Goal: Task Accomplishment & Management: Complete application form

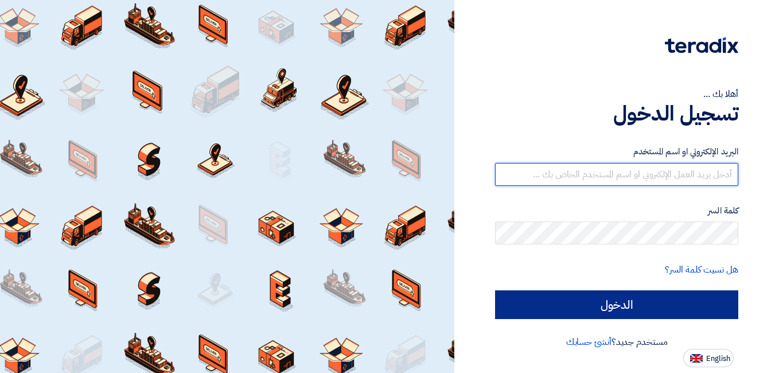
type input "[EMAIL_ADDRESS][DOMAIN_NAME]"
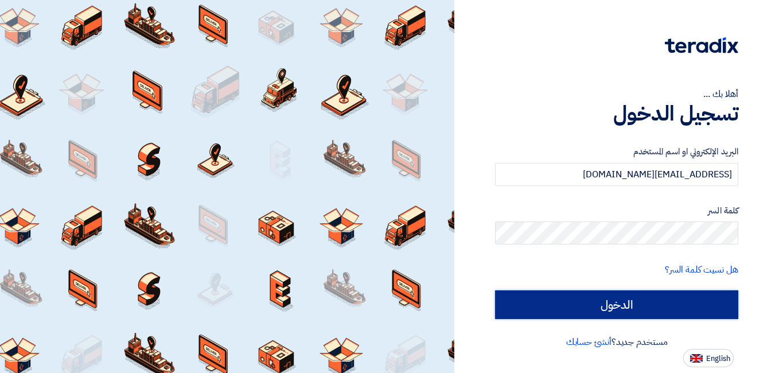
click at [617, 307] on input "الدخول" at bounding box center [616, 304] width 243 height 29
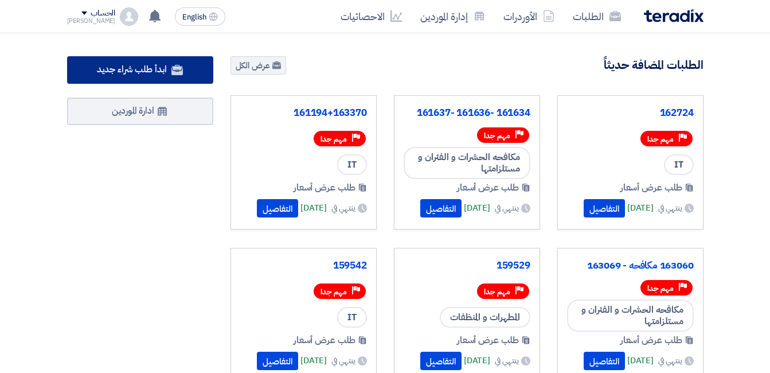
click at [142, 69] on span "ابدأ طلب شراء جديد" at bounding box center [131, 69] width 69 height 14
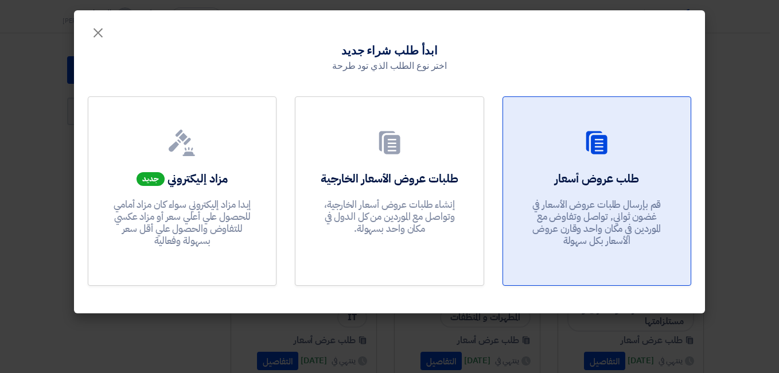
click at [611, 162] on link "طلب عروض أسعار قم بإرسال طلبات عروض الأسعار في غضون ثواني, تواصل وتفاوض مع المو…" at bounding box center [596, 190] width 189 height 189
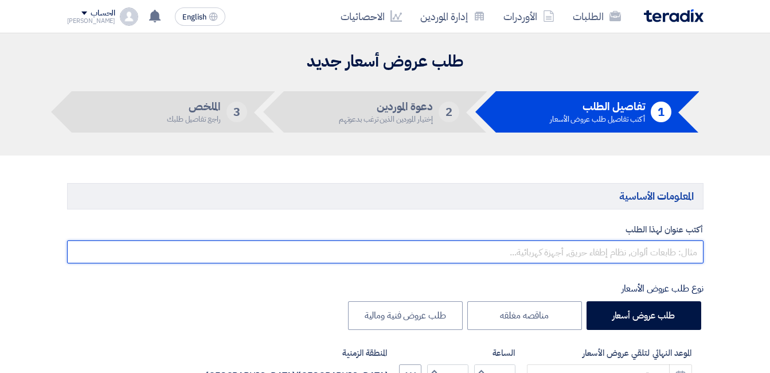
click at [660, 243] on input "text" at bounding box center [385, 251] width 636 height 23
paste input "164273"
paste input "163069"
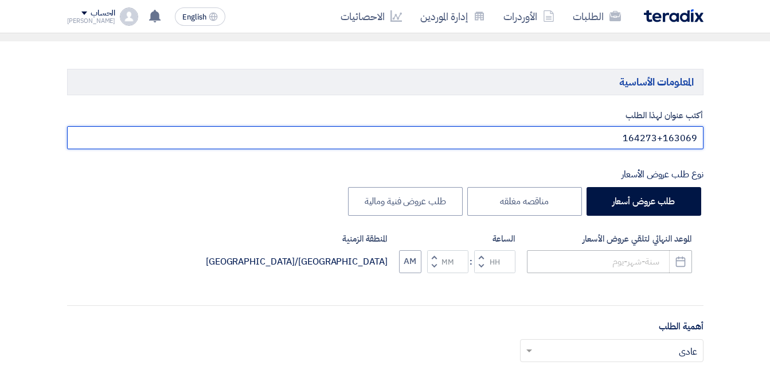
scroll to position [115, 0]
type input "164273+163069"
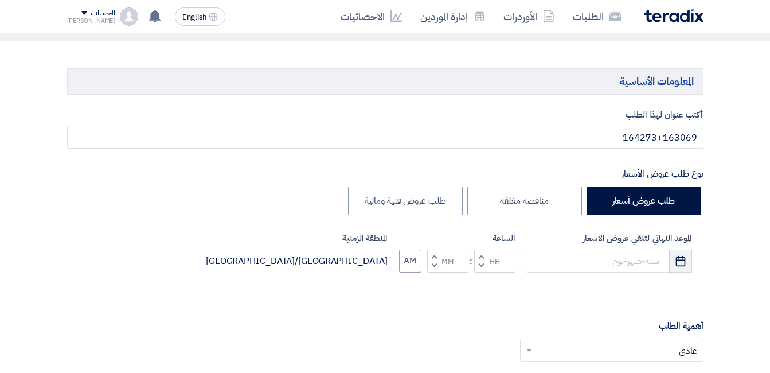
click at [682, 264] on icon "Pick a date" at bounding box center [680, 260] width 11 height 11
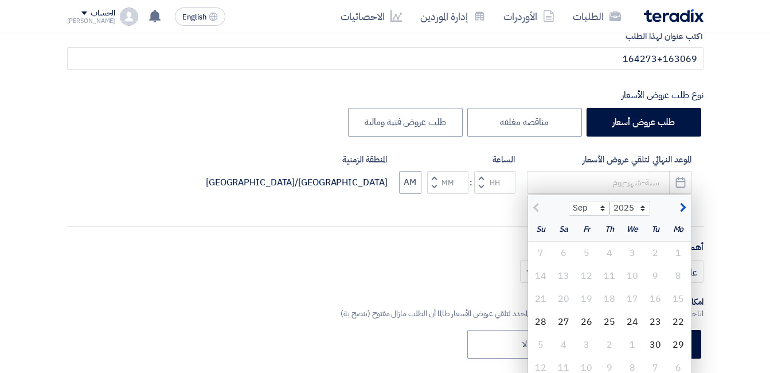
scroll to position [287, 0]
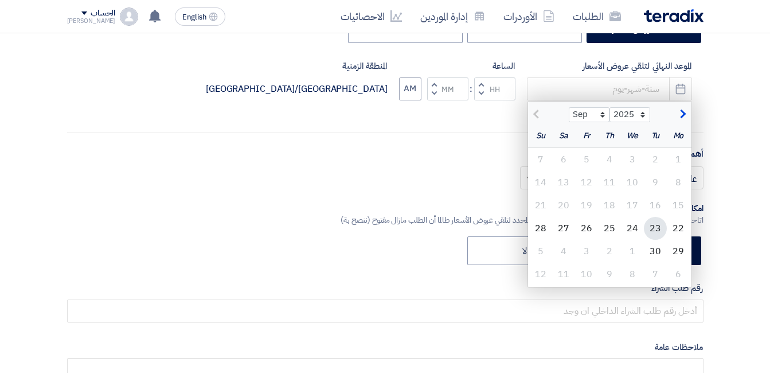
click at [652, 231] on div "23" at bounding box center [655, 228] width 23 height 23
type input "[DATE]"
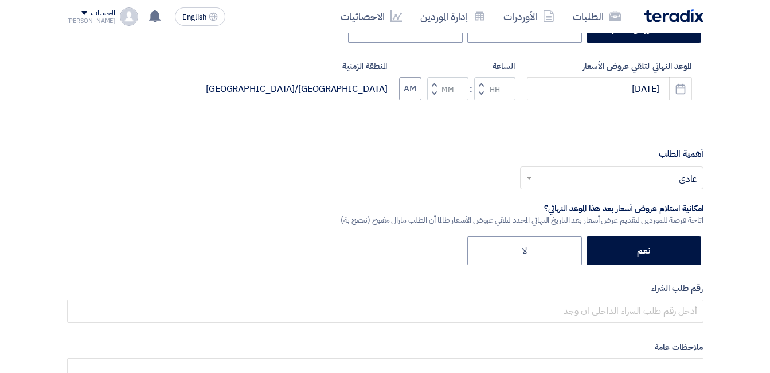
click at [480, 88] on button "Decrement hours" at bounding box center [481, 93] width 14 height 14
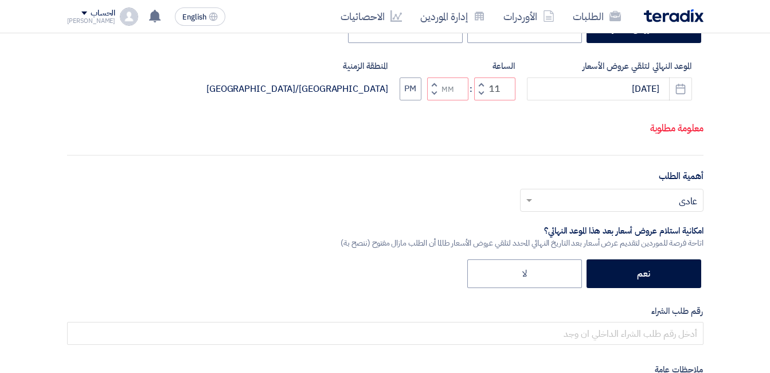
click at [481, 88] on span "button" at bounding box center [481, 84] width 4 height 9
type input "01"
click at [432, 88] on span "button" at bounding box center [434, 84] width 4 height 9
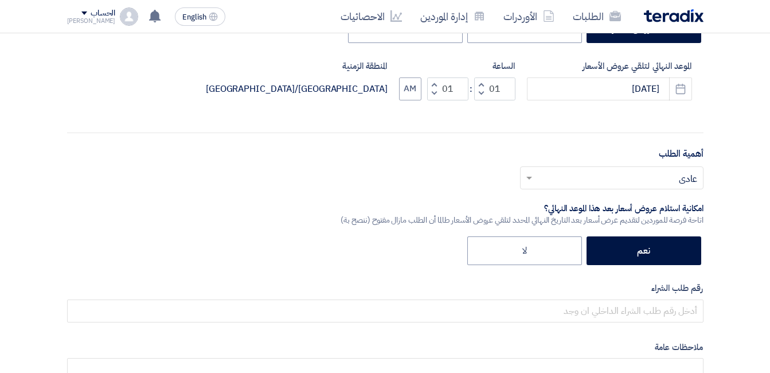
click at [433, 94] on span "button" at bounding box center [434, 93] width 4 height 9
type input "00"
click at [412, 88] on button "AM" at bounding box center [410, 88] width 22 height 23
click at [659, 183] on input "text" at bounding box center [618, 178] width 161 height 19
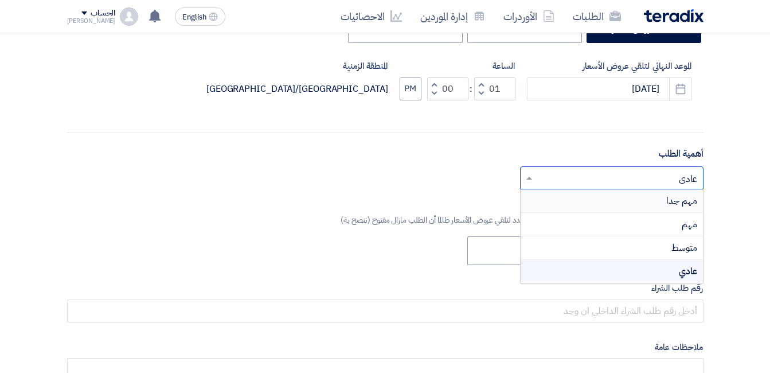
click at [670, 197] on span "مهم جدا" at bounding box center [681, 201] width 31 height 14
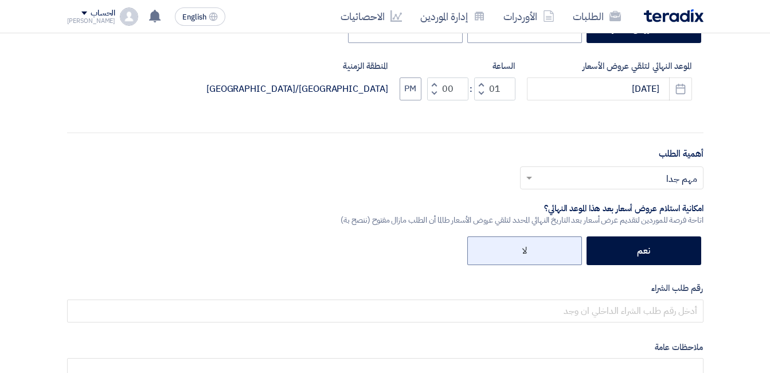
click at [542, 252] on label "لا" at bounding box center [524, 250] width 115 height 29
click at [527, 252] on input "لا" at bounding box center [522, 249] width 7 height 7
radio input "true"
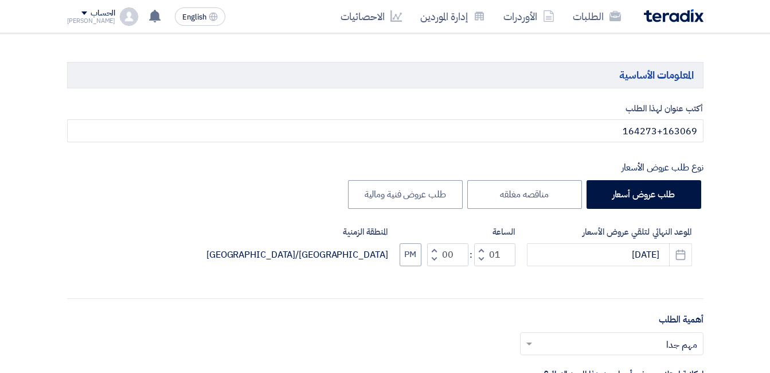
scroll to position [115, 0]
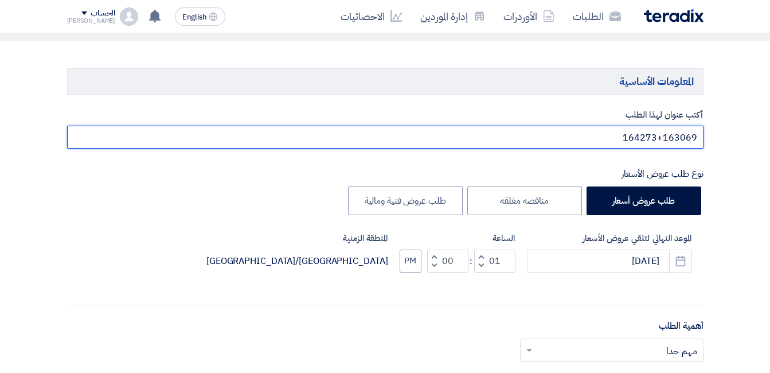
click at [617, 136] on input "164273+163069" at bounding box center [385, 137] width 636 height 23
click at [617, 135] on input "164273+163069" at bounding box center [385, 137] width 636 height 23
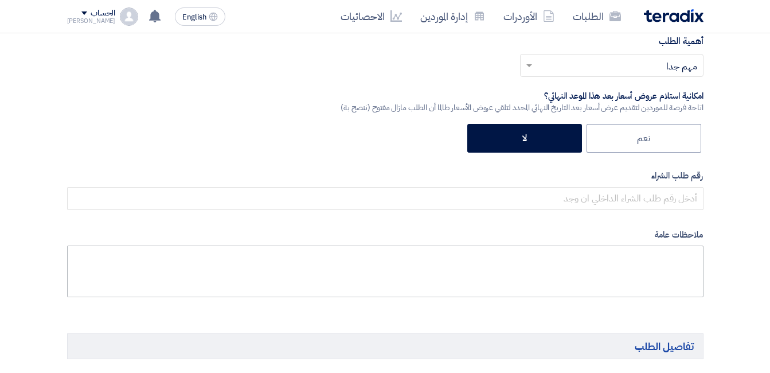
scroll to position [401, 0]
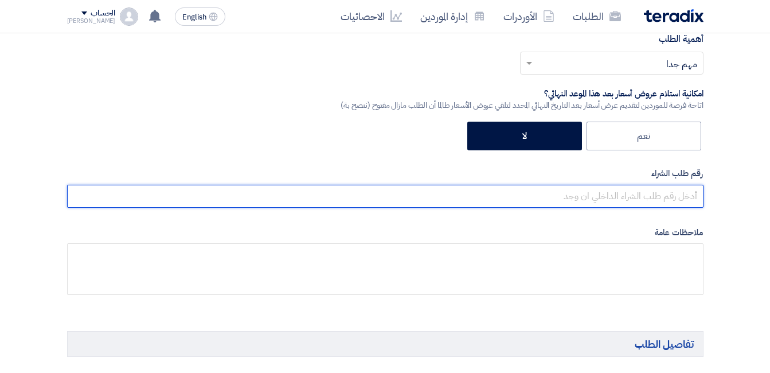
click at [651, 196] on input "text" at bounding box center [385, 196] width 636 height 23
paste input "164273+163069"
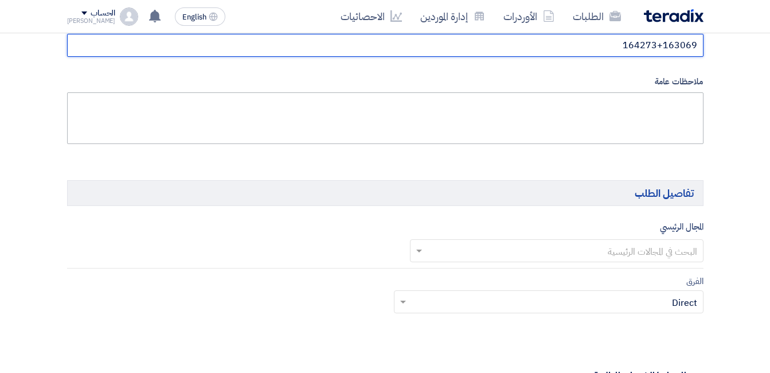
scroll to position [573, 0]
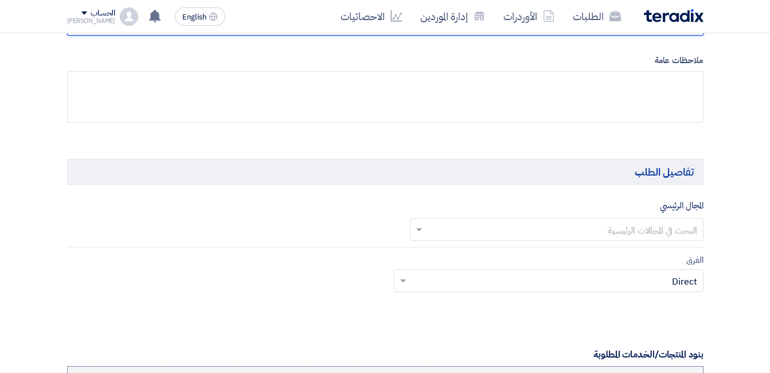
type input "164273+163069"
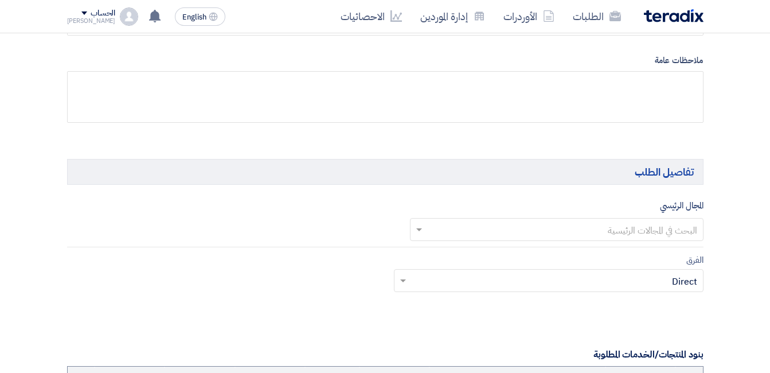
click at [664, 230] on input "text" at bounding box center [563, 230] width 271 height 19
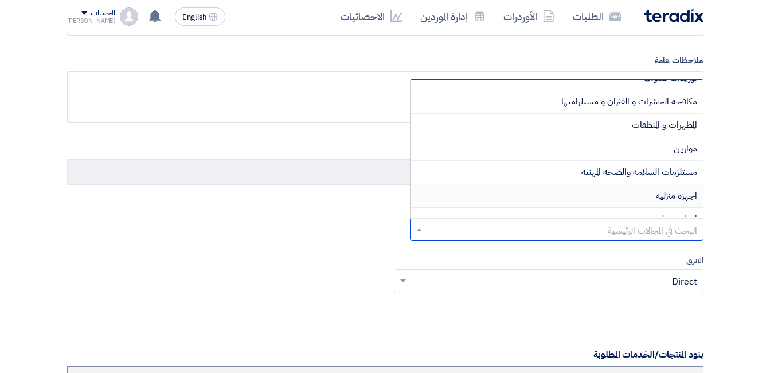
scroll to position [0, 0]
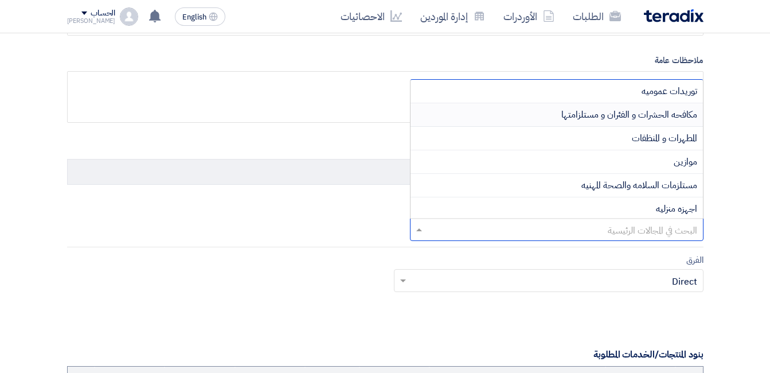
click at [556, 115] on div "مكافحه الحشرات و الفئران و مستلزامتها" at bounding box center [556, 115] width 292 height 24
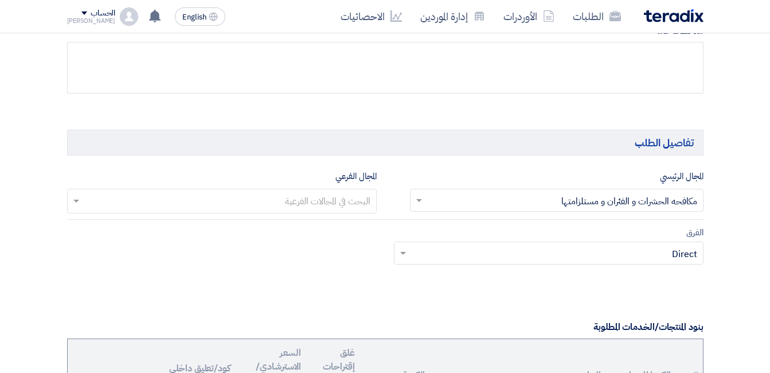
scroll to position [631, 0]
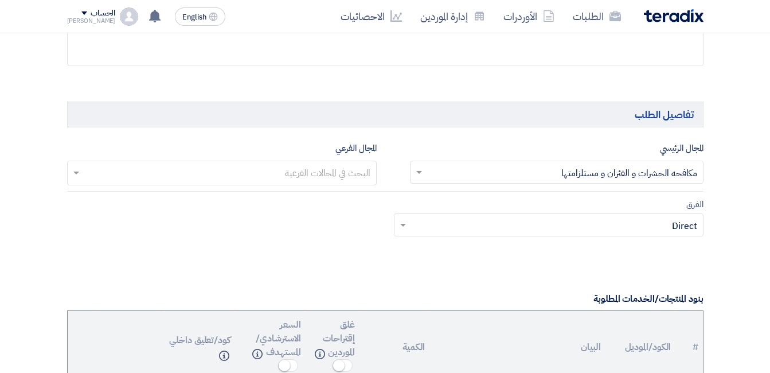
click at [320, 175] on input "text" at bounding box center [221, 174] width 298 height 19
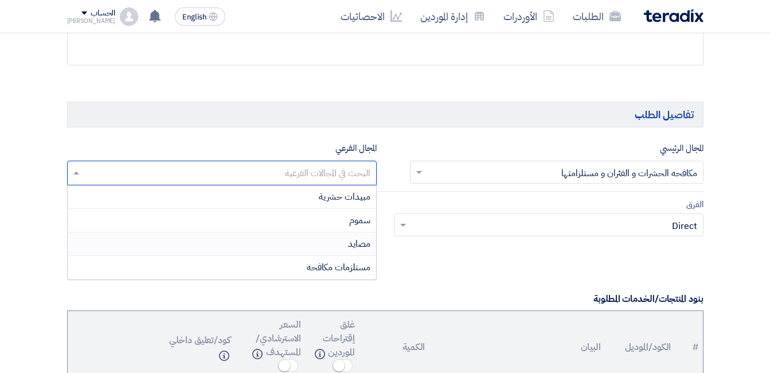
click at [320, 242] on div "مصايد" at bounding box center [222, 244] width 308 height 24
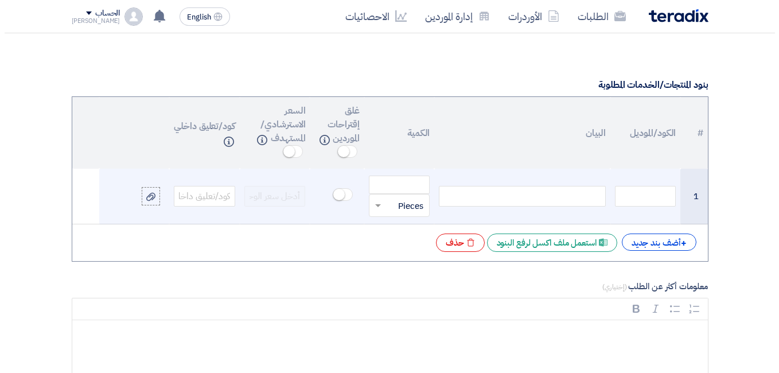
scroll to position [860, 0]
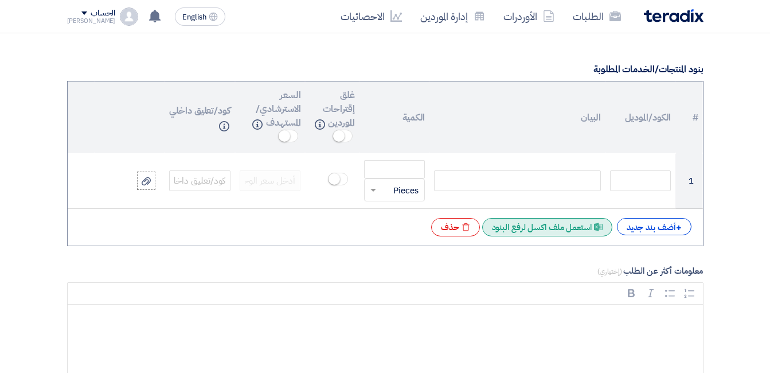
click at [560, 229] on div "Excel file استعمل ملف اكسل لرفع البنود" at bounding box center [547, 227] width 130 height 18
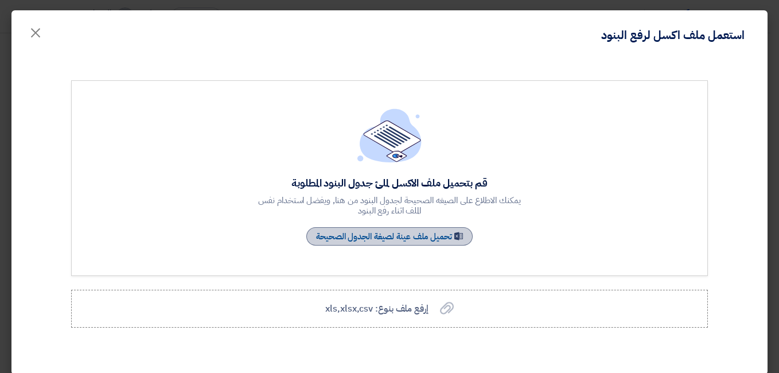
click at [440, 241] on link "Sample Sheet تحميل ملف عينة لصيغة الجدول الصحيحة" at bounding box center [389, 236] width 166 height 18
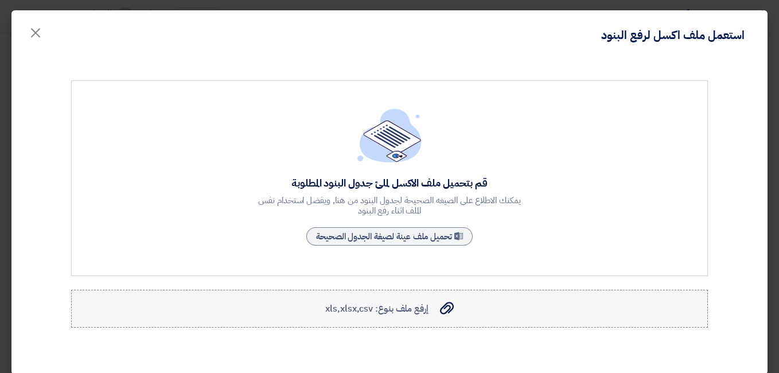
click at [440, 308] on div "إرفع ملف بنوع: xls,xlsx,csv إرفع ملف بنوع: xls,xlsx,csv" at bounding box center [389, 309] width 128 height 14
click at [0, 0] on input "إرفع ملف بنوع: xls,xlsx,csv إرفع ملف بنوع: xls,xlsx,csv" at bounding box center [0, 0] width 0 height 0
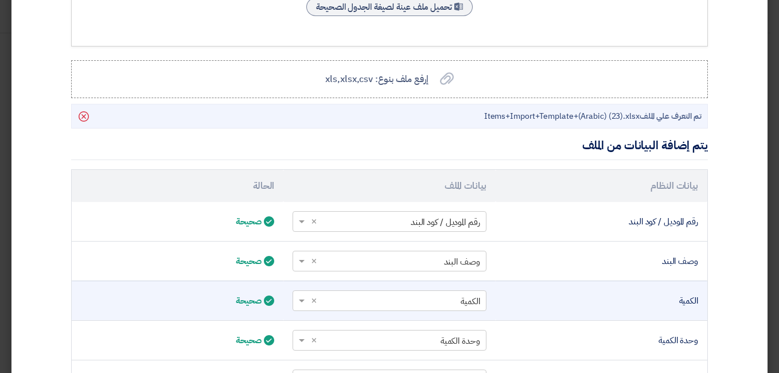
scroll to position [393, 0]
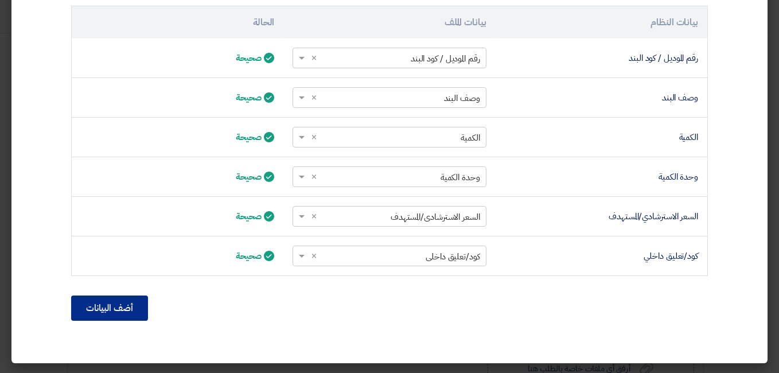
click at [116, 316] on button "أضف البيانات" at bounding box center [109, 307] width 77 height 25
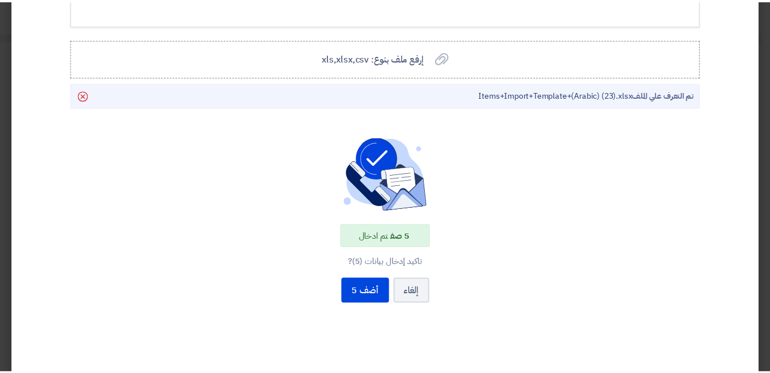
scroll to position [272, 0]
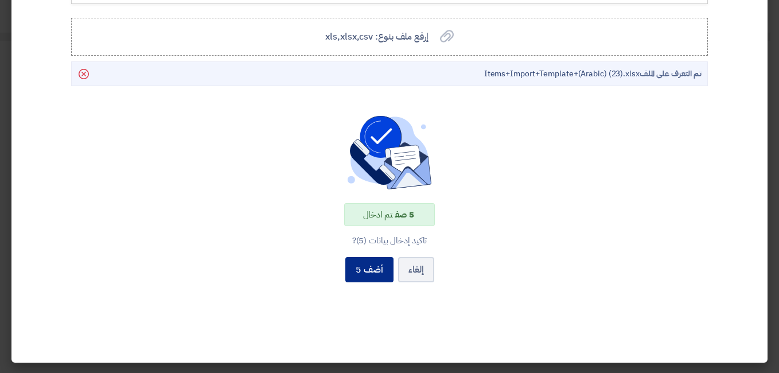
click at [372, 271] on button "أضف 5" at bounding box center [369, 269] width 48 height 25
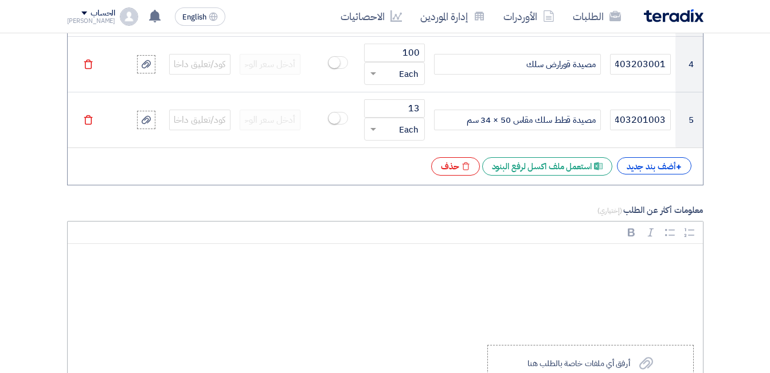
scroll to position [1376, 0]
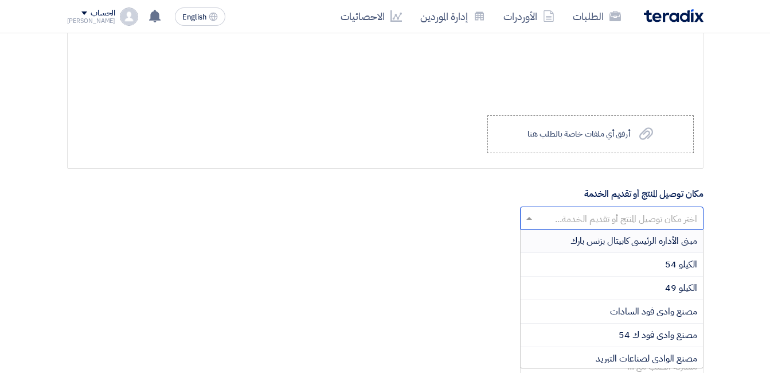
click at [648, 223] on input "text" at bounding box center [618, 218] width 161 height 19
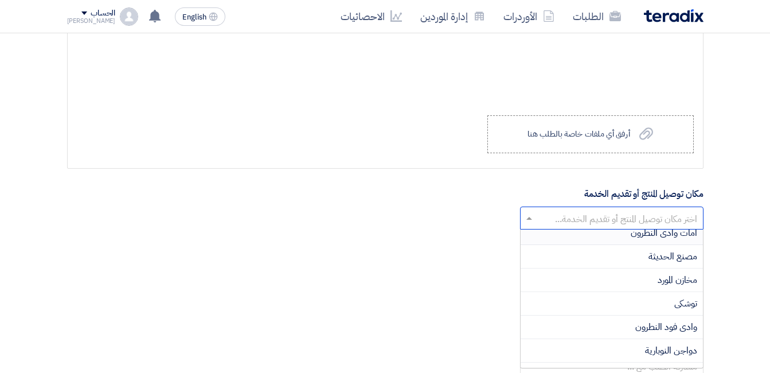
scroll to position [287, 0]
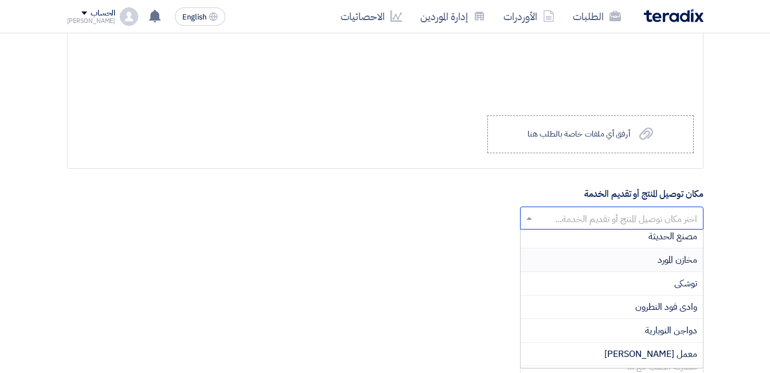
click at [668, 261] on span "مخازن المورد" at bounding box center [678, 260] width 40 height 14
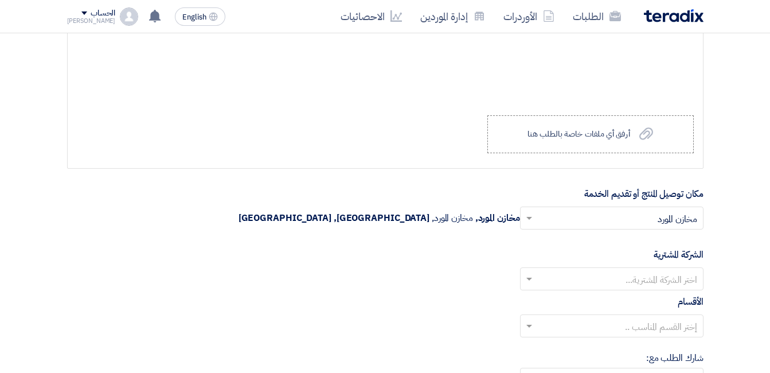
click at [664, 282] on input "text" at bounding box center [618, 279] width 161 height 19
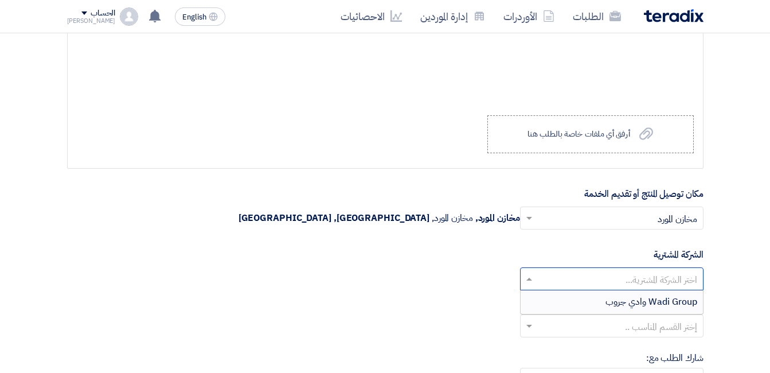
click at [660, 300] on span "Wadi Group وادي جروب" at bounding box center [651, 302] width 92 height 14
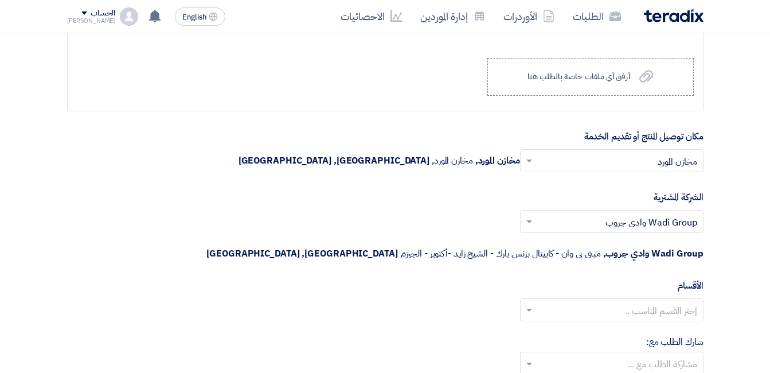
scroll to position [1491, 0]
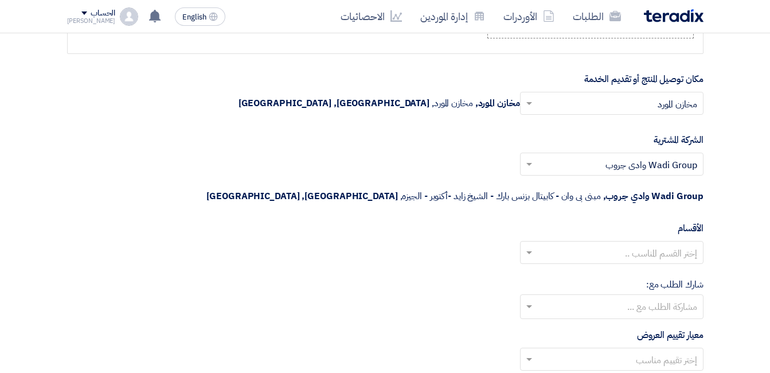
click at [650, 350] on input "text" at bounding box center [618, 359] width 161 height 19
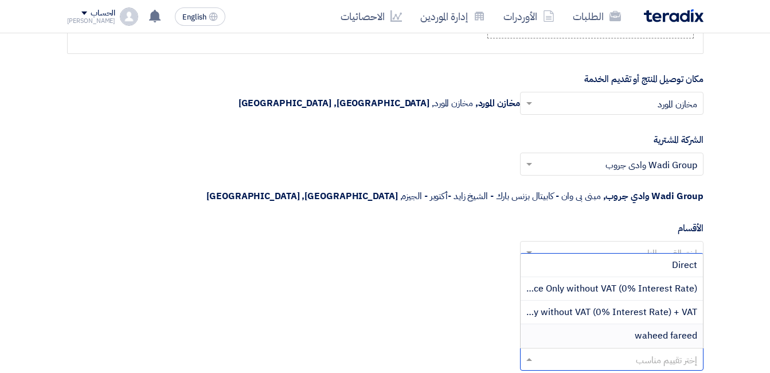
click at [657, 329] on span "waheed fareed" at bounding box center [666, 336] width 62 height 14
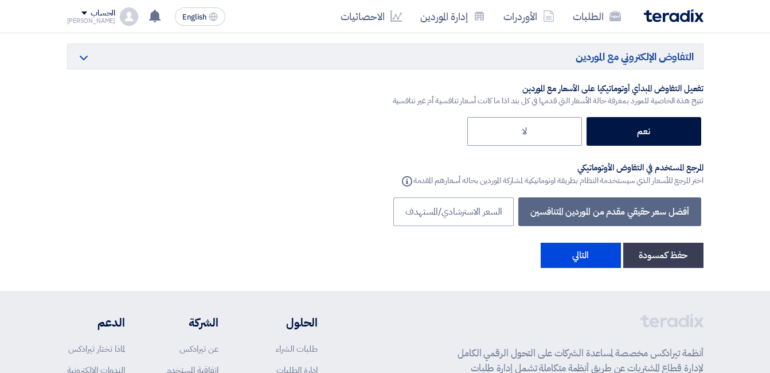
scroll to position [2179, 0]
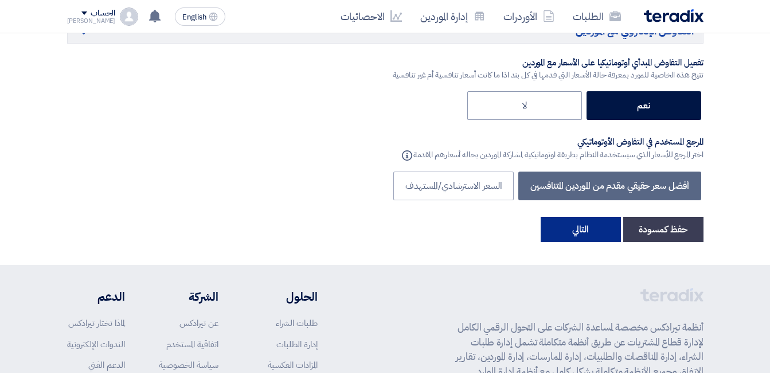
click at [584, 217] on button "التالي" at bounding box center [581, 229] width 80 height 25
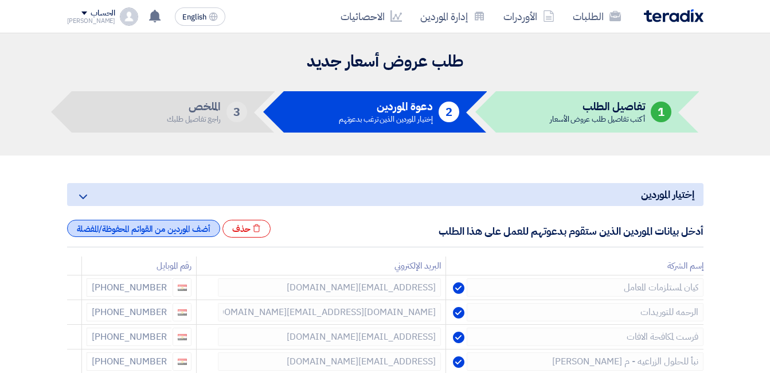
click at [162, 229] on div "أضف الموردين من القوائم المحفوظة/المفضلة" at bounding box center [143, 228] width 153 height 17
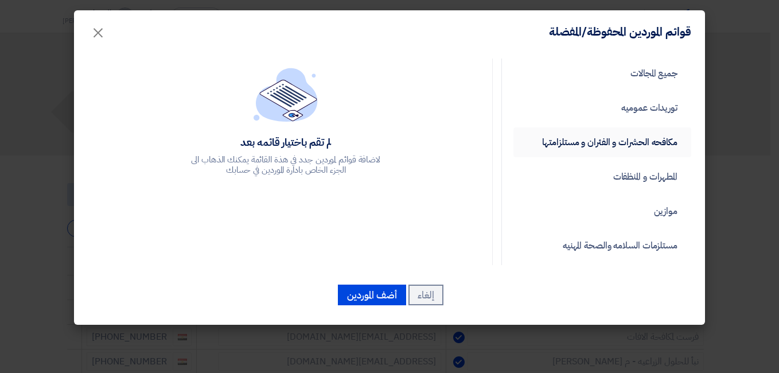
click at [632, 146] on link "مكافحه الحشرات و الفئران و مستلزامتها" at bounding box center [602, 142] width 178 height 30
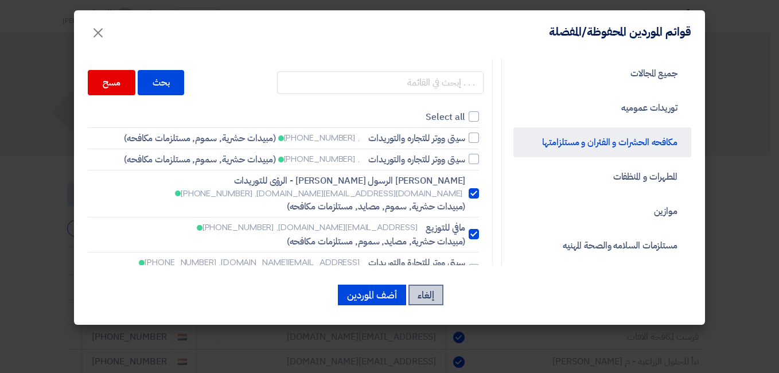
click at [424, 295] on button "إلغاء" at bounding box center [425, 294] width 35 height 21
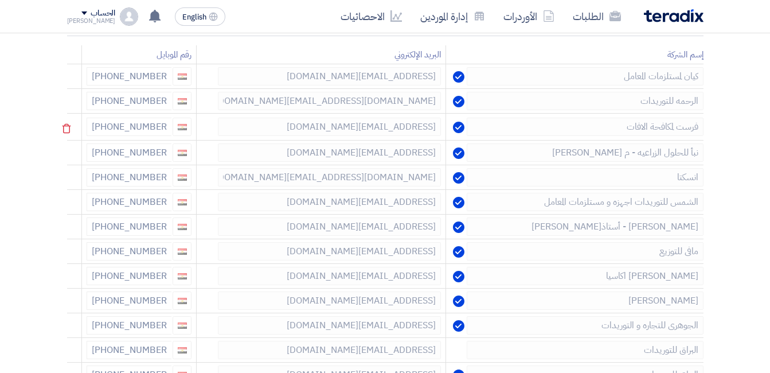
scroll to position [229, 0]
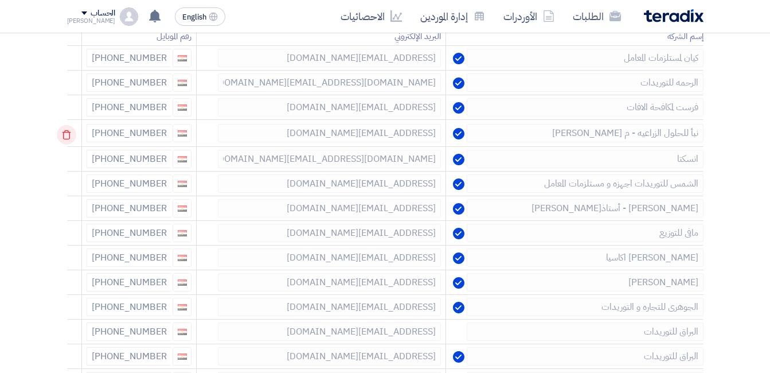
click at [71, 133] on use at bounding box center [66, 135] width 9 height 10
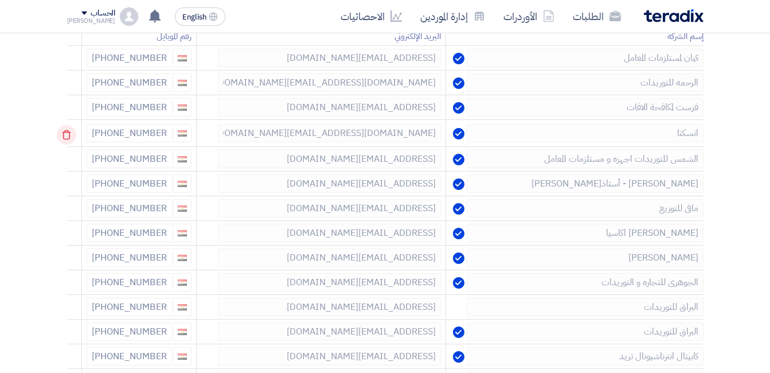
click at [72, 132] on icon at bounding box center [66, 134] width 19 height 19
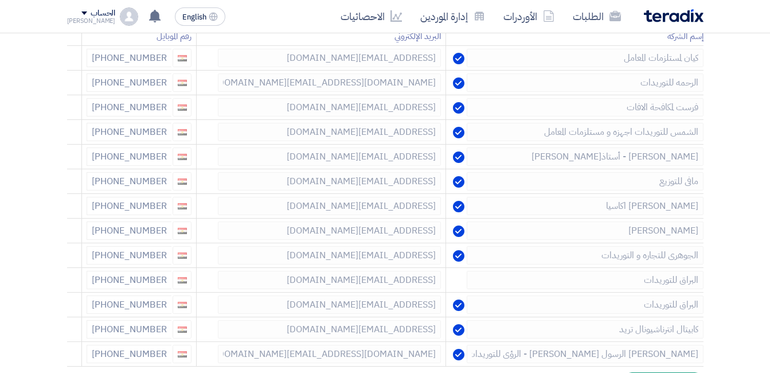
click at [0, 0] on icon at bounding box center [0, 0] width 0 height 0
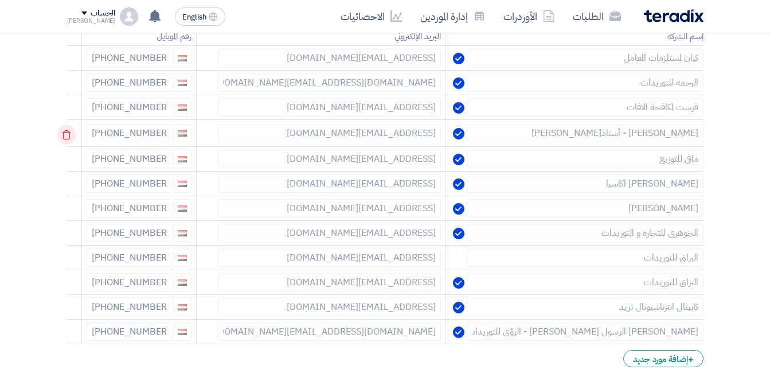
scroll to position [287, 0]
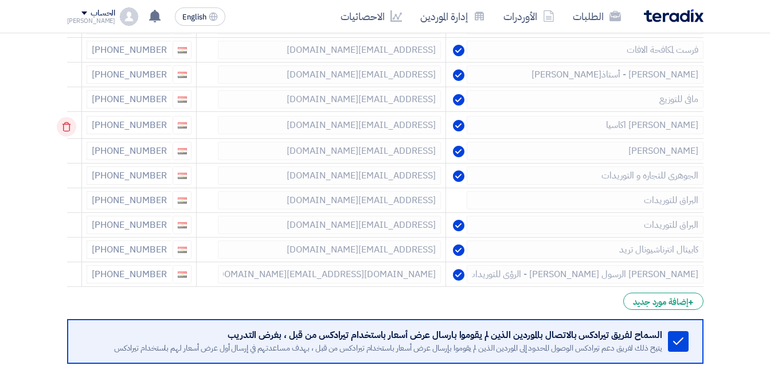
click at [65, 123] on icon at bounding box center [66, 126] width 19 height 19
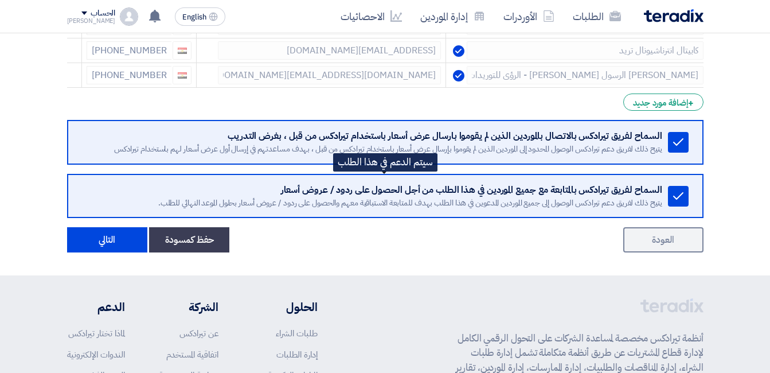
scroll to position [516, 0]
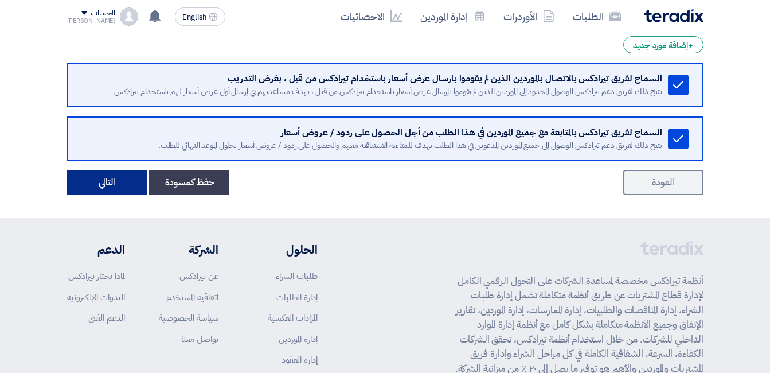
click at [110, 189] on button "التالي" at bounding box center [107, 182] width 80 height 25
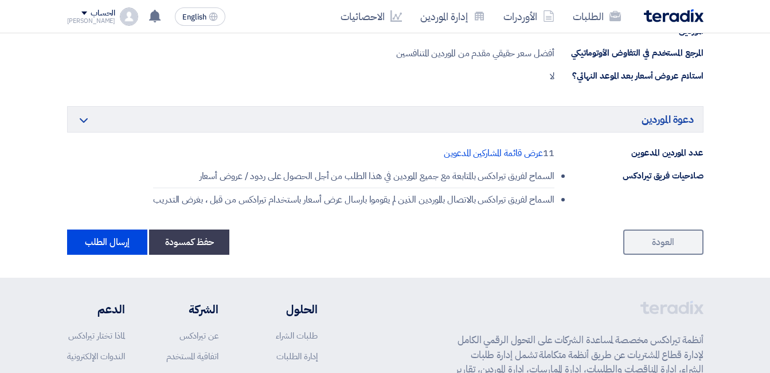
scroll to position [860, 0]
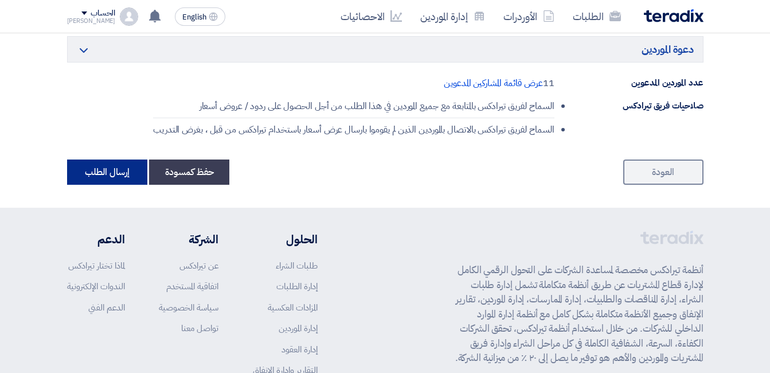
click at [98, 175] on button "إرسال الطلب" at bounding box center [107, 171] width 80 height 25
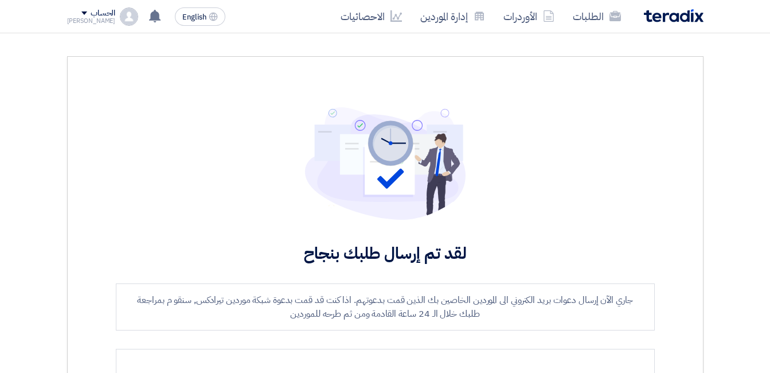
click at [662, 19] on img at bounding box center [674, 15] width 60 height 13
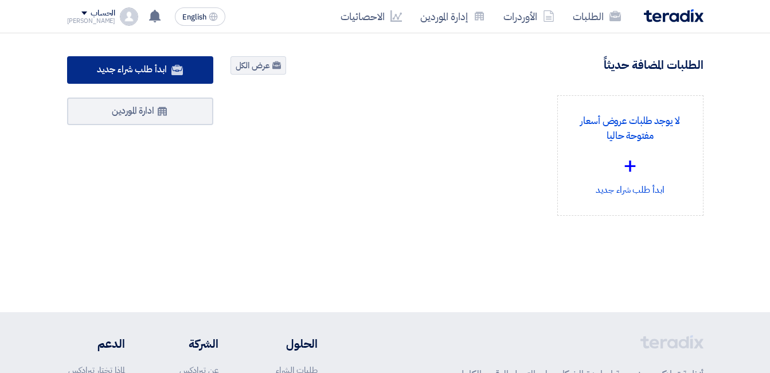
click at [154, 71] on span "ابدأ طلب شراء جديد" at bounding box center [131, 69] width 69 height 14
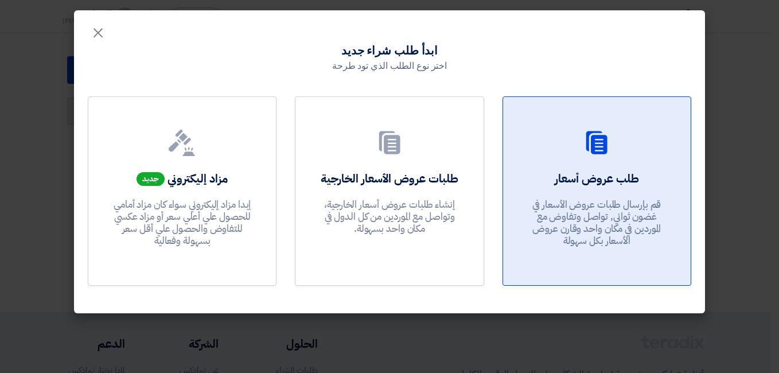
click at [587, 184] on h2 "طلب عروض أسعار" at bounding box center [596, 178] width 84 height 16
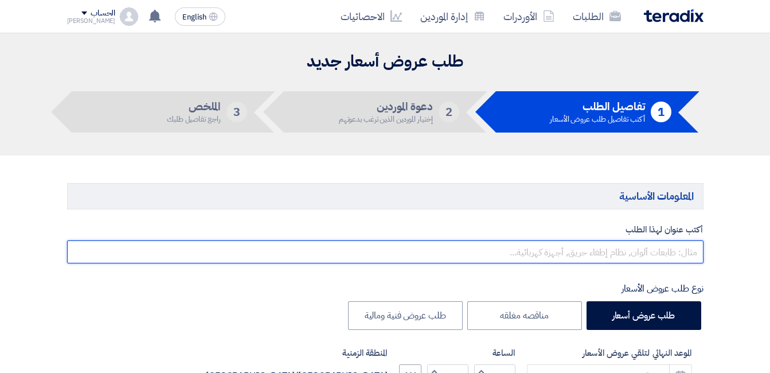
click at [629, 252] on input "text" at bounding box center [385, 251] width 636 height 23
paste input "159478"
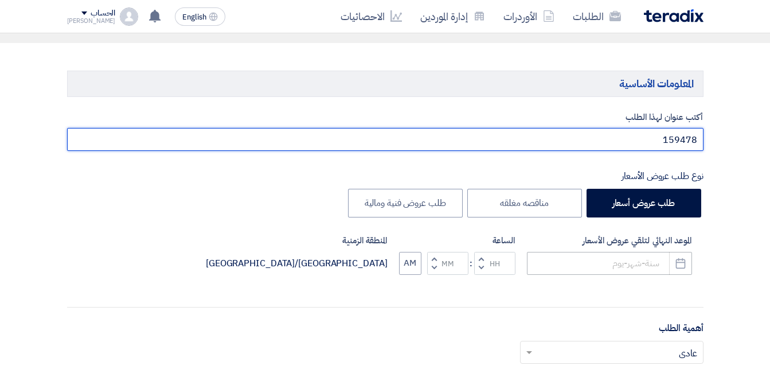
scroll to position [115, 0]
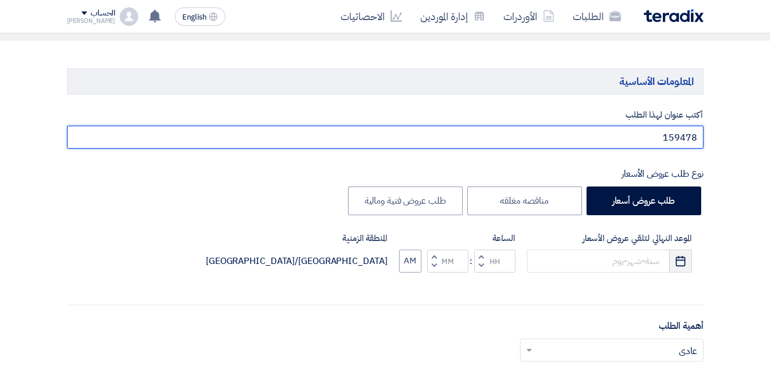
type input "159478"
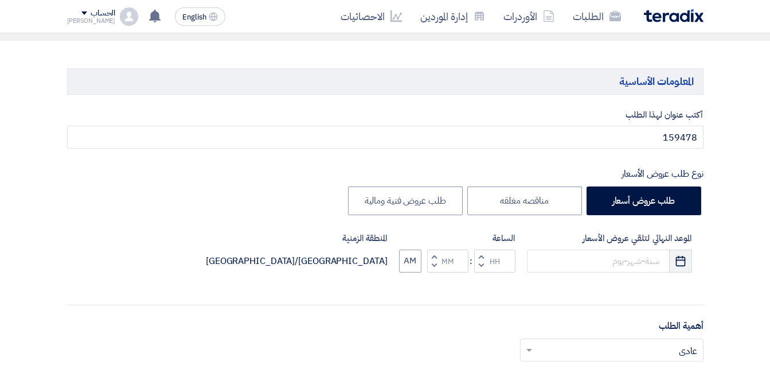
click at [679, 265] on icon "Pick a date" at bounding box center [680, 260] width 11 height 11
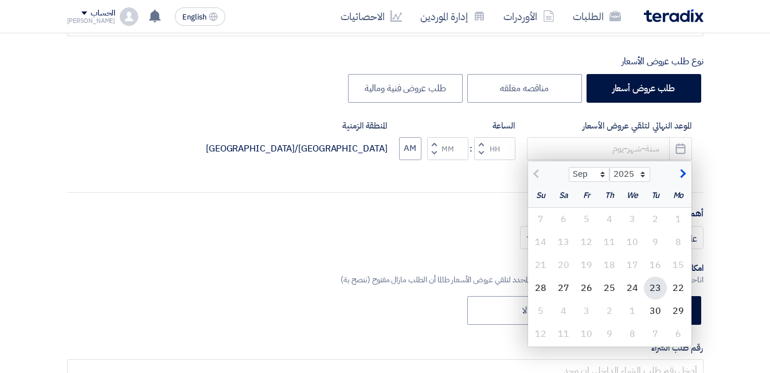
scroll to position [229, 0]
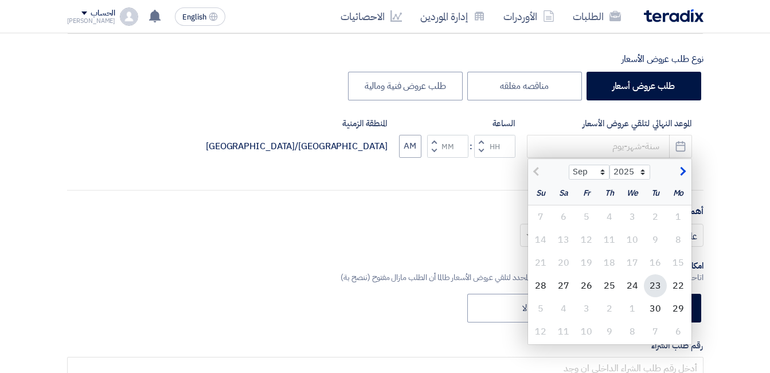
click at [655, 286] on div "23" at bounding box center [655, 285] width 23 height 23
type input "[DATE]"
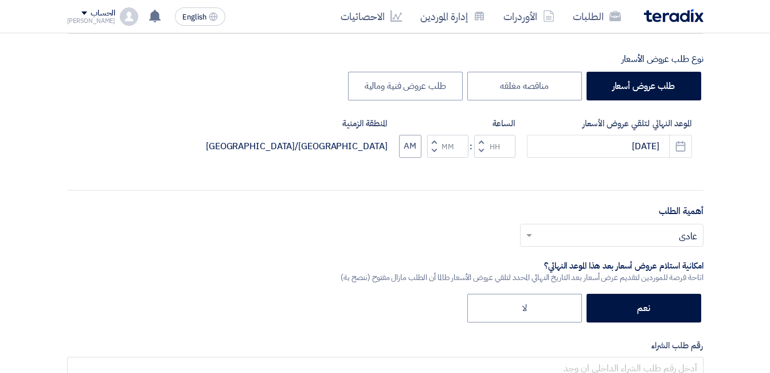
click at [483, 138] on button "Increment hours" at bounding box center [481, 142] width 14 height 14
type input "01"
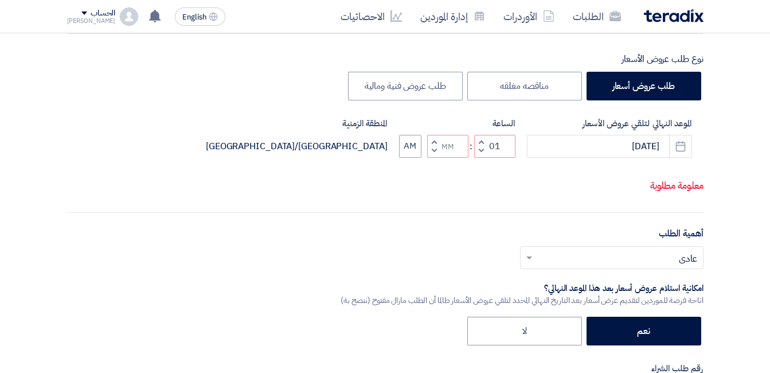
click at [435, 146] on span "button" at bounding box center [434, 141] width 4 height 9
type input "01"
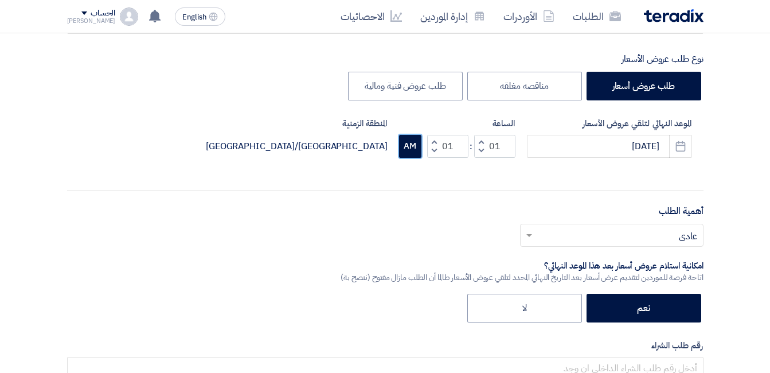
click at [414, 148] on button "AM" at bounding box center [410, 146] width 22 height 23
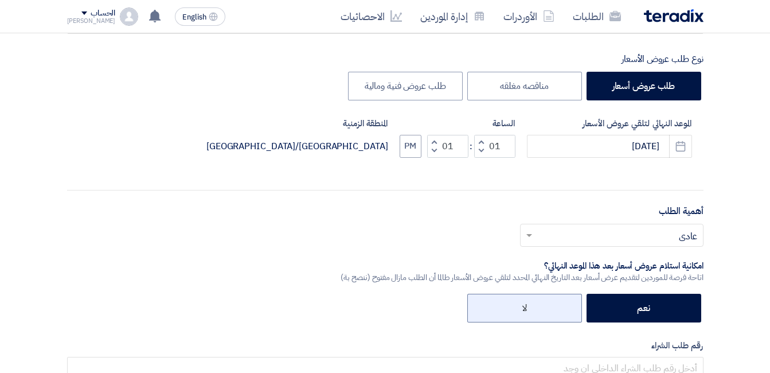
click at [546, 304] on label "لا" at bounding box center [524, 308] width 115 height 29
click at [527, 304] on input "لا" at bounding box center [522, 306] width 7 height 7
radio input "true"
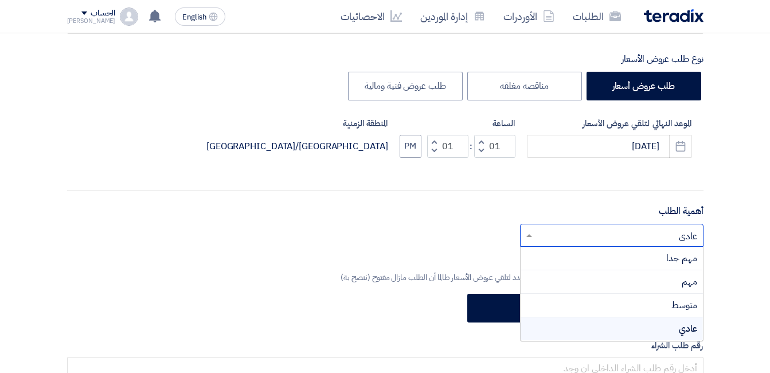
click at [607, 231] on input "text" at bounding box center [618, 235] width 161 height 19
click at [651, 261] on div "مهم جدا" at bounding box center [612, 259] width 182 height 24
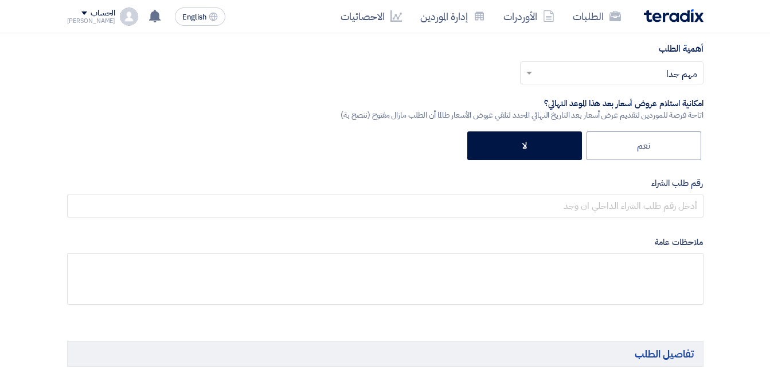
scroll to position [401, 0]
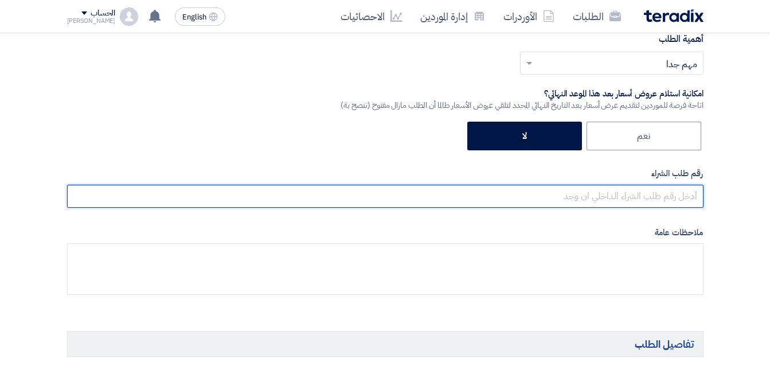
click at [651, 197] on input "text" at bounding box center [385, 196] width 636 height 23
paste input "159478"
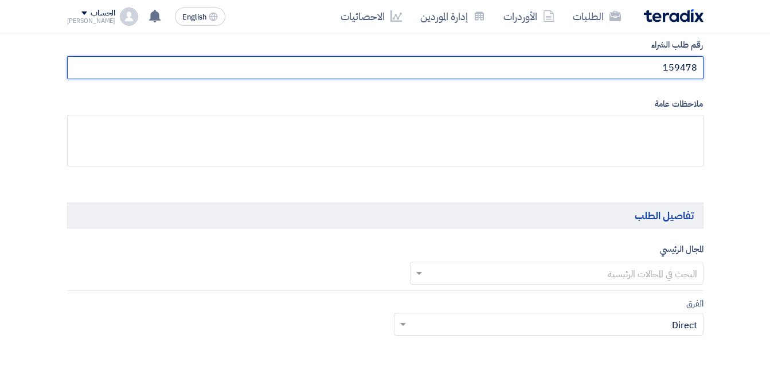
scroll to position [573, 0]
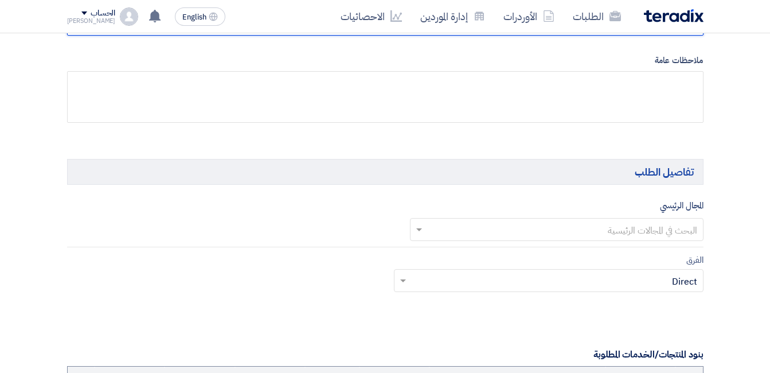
type input "159478"
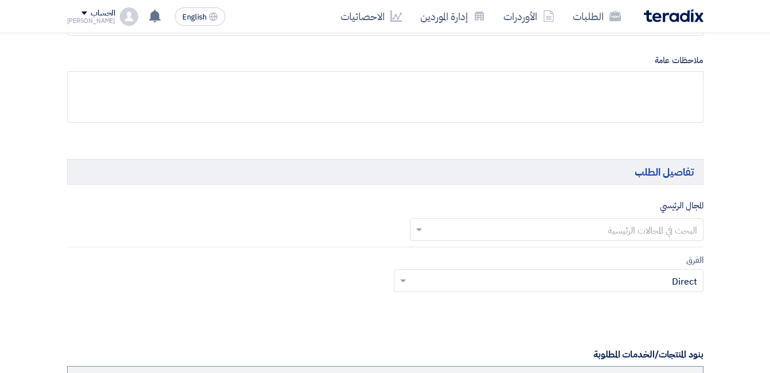
click at [628, 221] on input "text" at bounding box center [563, 230] width 271 height 19
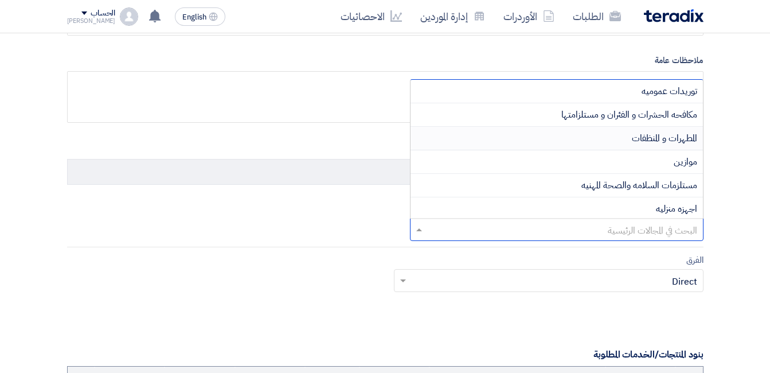
click at [651, 138] on span "المطهرات و المنظفات" at bounding box center [664, 138] width 65 height 14
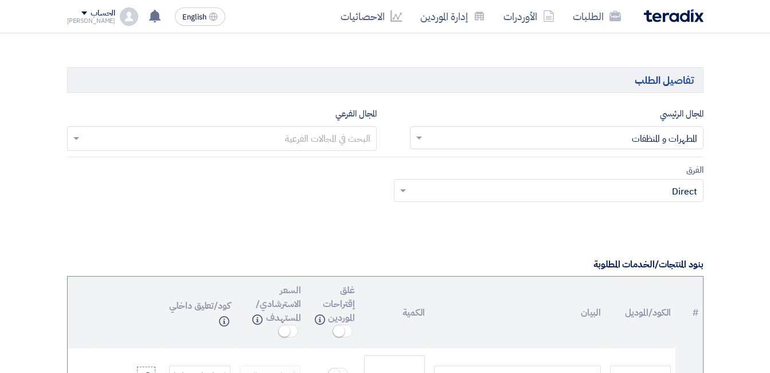
scroll to position [688, 0]
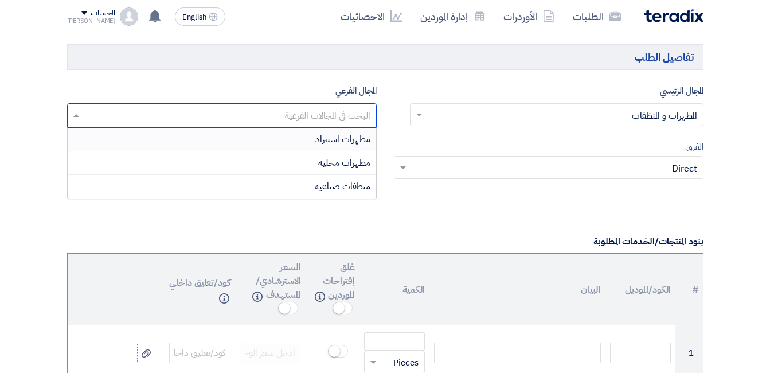
click at [362, 124] on input "text" at bounding box center [221, 116] width 298 height 19
click at [350, 161] on span "مطهرات محلية" at bounding box center [344, 163] width 52 height 14
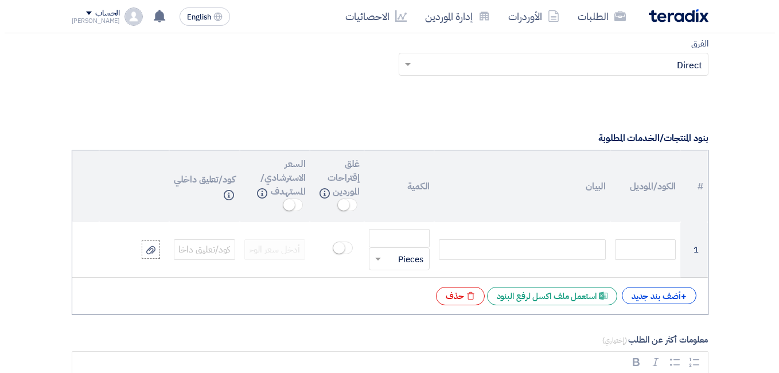
scroll to position [860, 0]
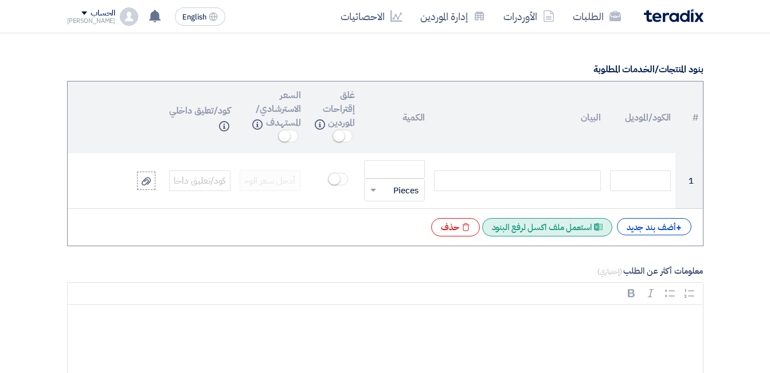
click at [542, 232] on div "Excel file استعمل ملف اكسل لرفع البنود" at bounding box center [547, 227] width 130 height 18
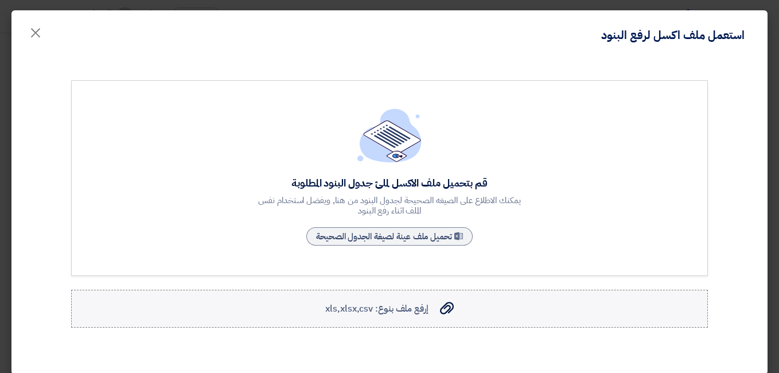
click at [427, 304] on span "إرفع ملف بنوع: xls,xlsx,csv" at bounding box center [376, 309] width 103 height 14
click at [0, 0] on input "إرفع ملف بنوع: xls,xlsx,csv إرفع ملف بنوع: xls,xlsx,csv" at bounding box center [0, 0] width 0 height 0
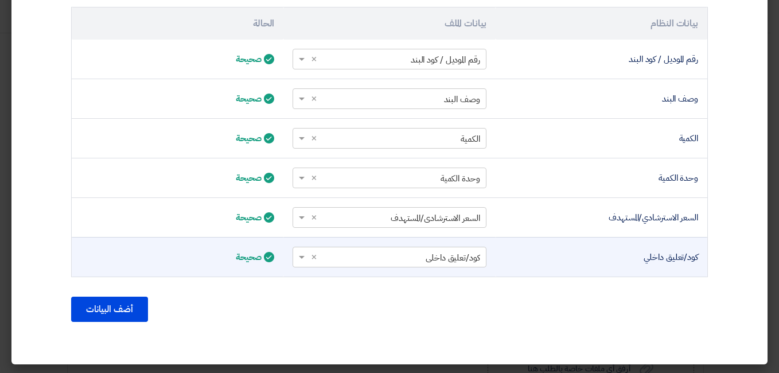
scroll to position [393, 0]
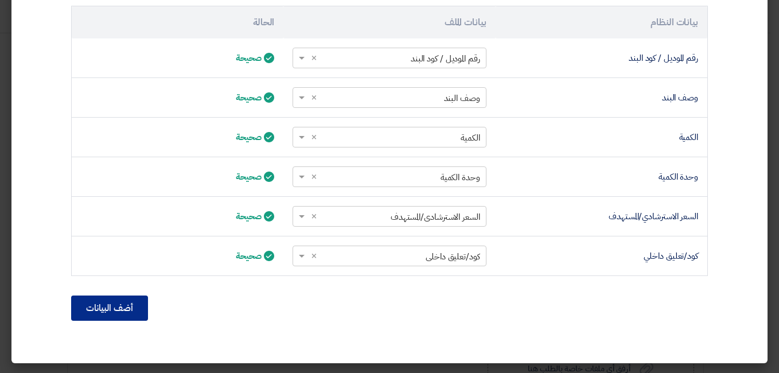
click at [119, 307] on button "أضف البيانات" at bounding box center [109, 307] width 77 height 25
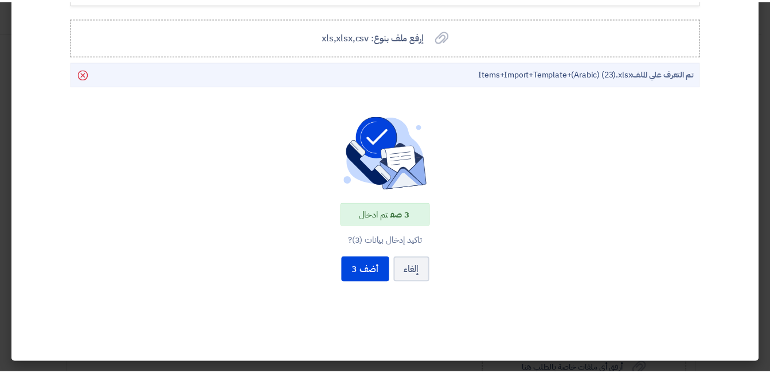
scroll to position [272, 0]
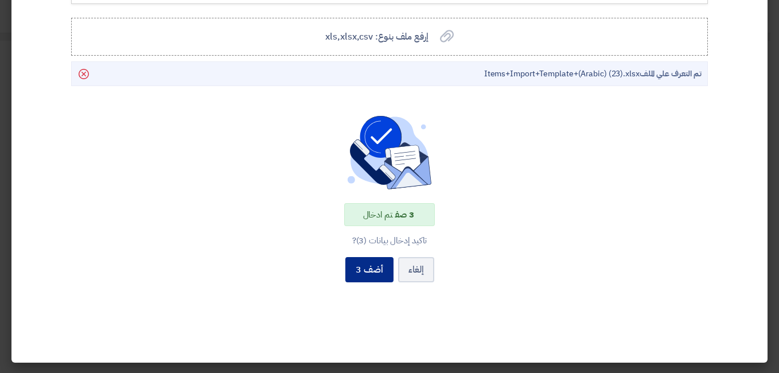
click at [377, 276] on button "أضف 3" at bounding box center [369, 269] width 48 height 25
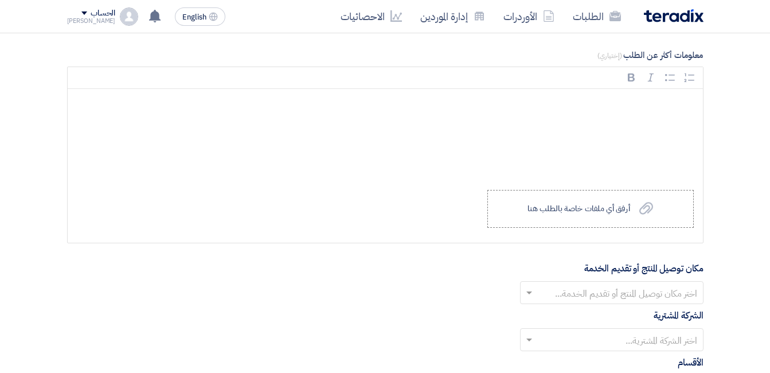
scroll to position [1261, 0]
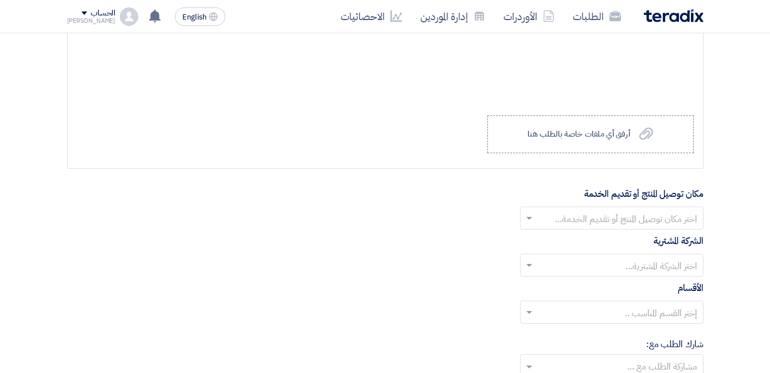
click at [616, 217] on input "text" at bounding box center [618, 219] width 161 height 19
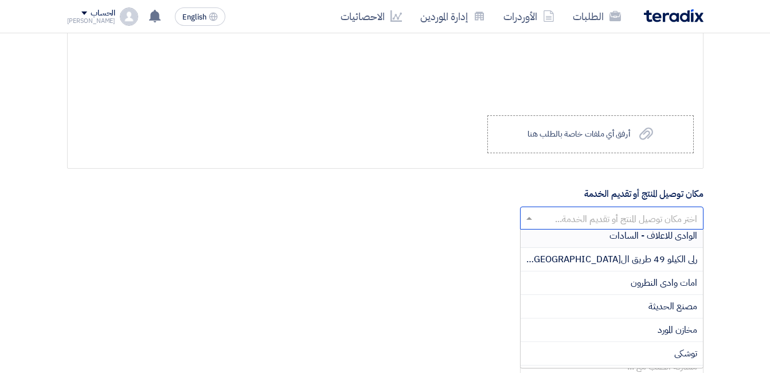
scroll to position [287, 0]
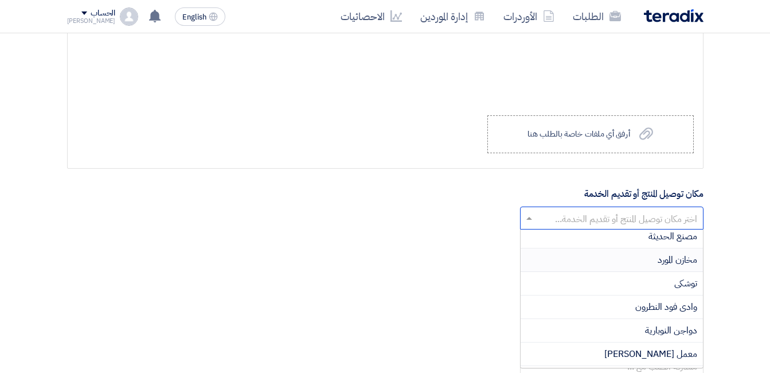
click at [674, 260] on span "مخازن المورد" at bounding box center [678, 260] width 40 height 14
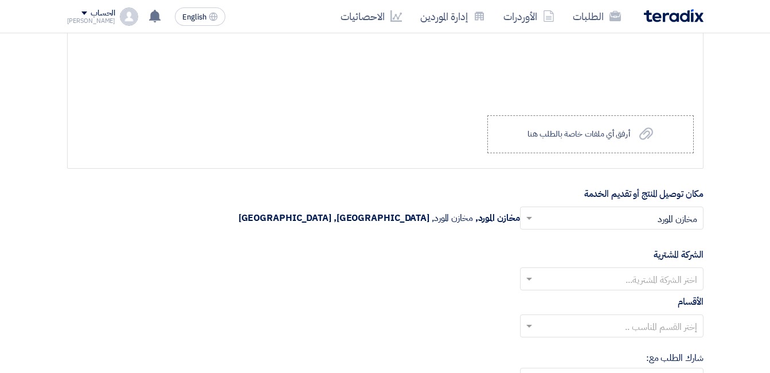
click at [638, 284] on input "text" at bounding box center [618, 280] width 161 height 19
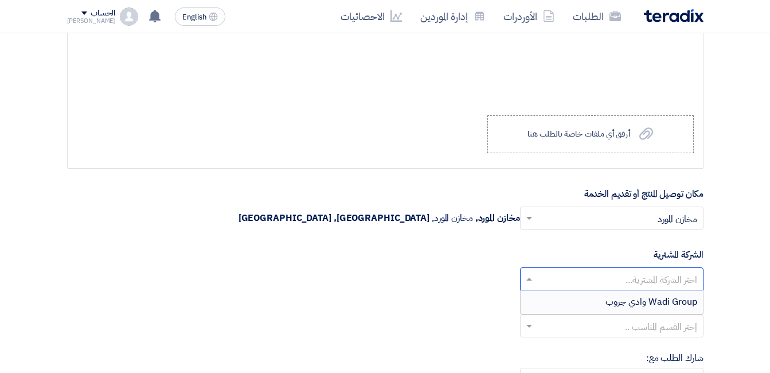
click at [646, 300] on span "Wadi Group وادي جروب" at bounding box center [651, 302] width 92 height 14
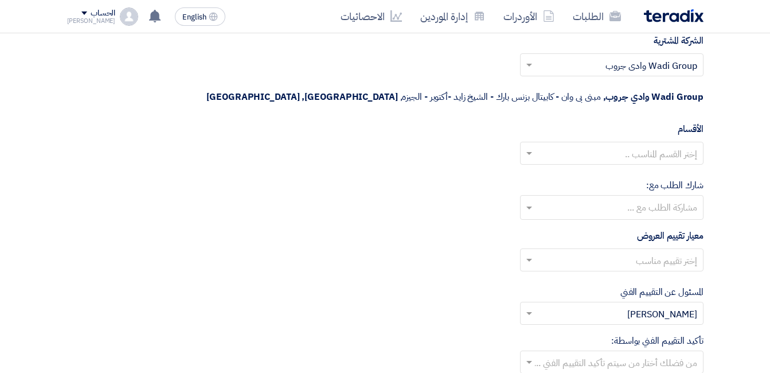
scroll to position [1491, 0]
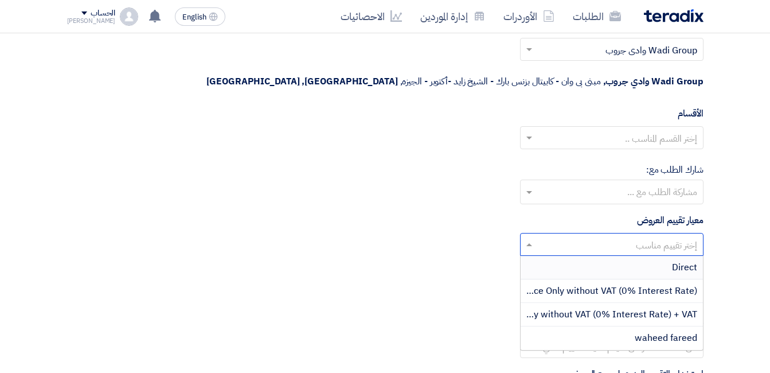
click at [648, 236] on input "text" at bounding box center [618, 245] width 161 height 19
click at [650, 331] on span "waheed fareed" at bounding box center [666, 338] width 62 height 14
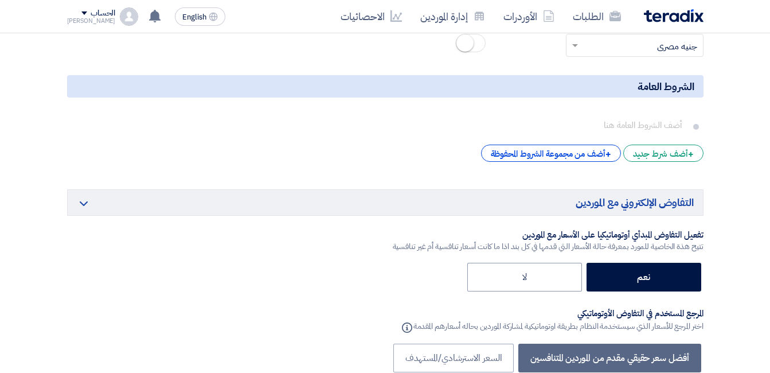
scroll to position [2007, 0]
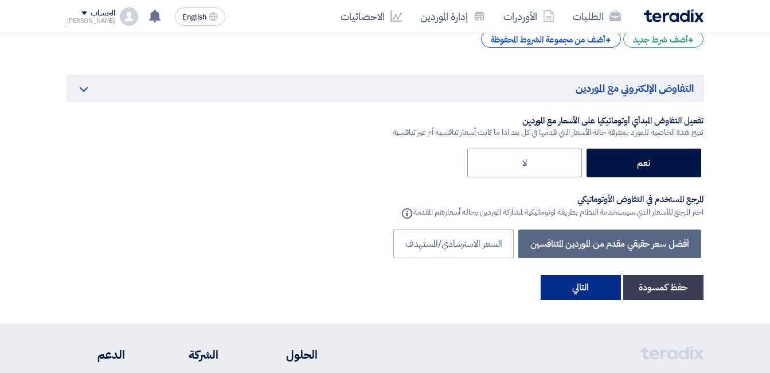
click at [569, 275] on button "التالي" at bounding box center [581, 287] width 80 height 25
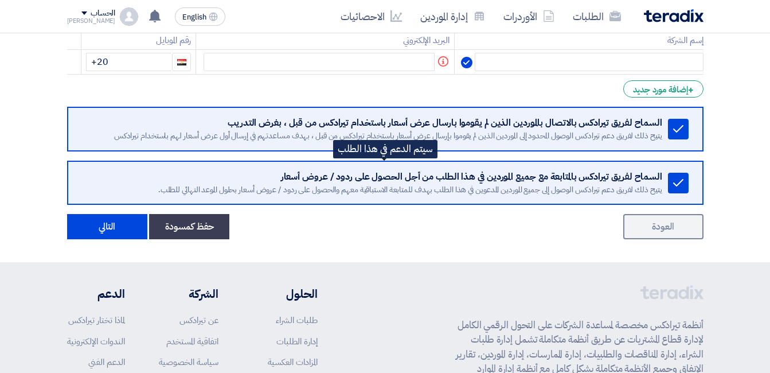
scroll to position [229, 0]
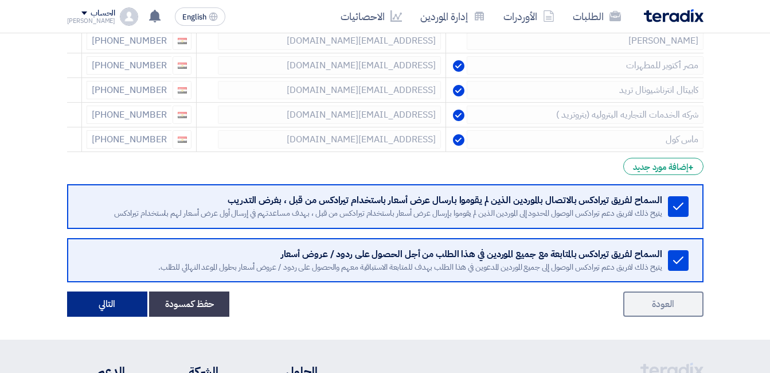
click at [110, 306] on button "التالي" at bounding box center [107, 303] width 80 height 25
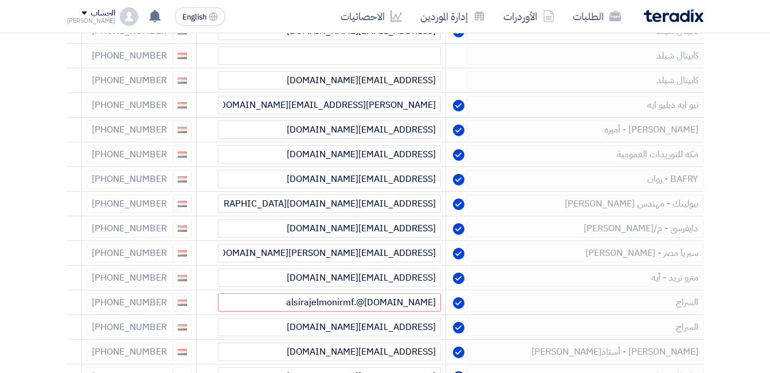
scroll to position [482, 0]
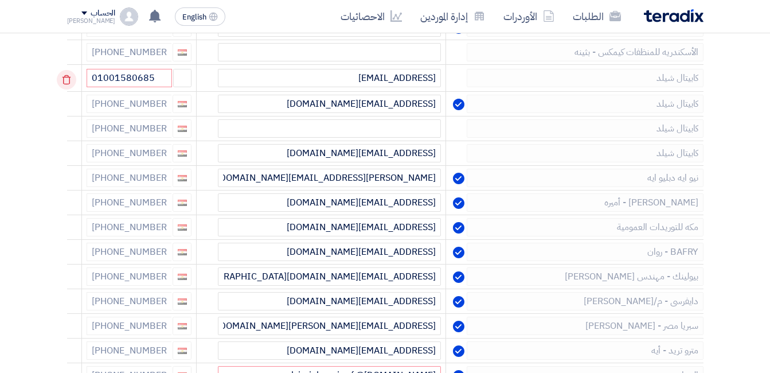
click at [71, 89] on icon at bounding box center [66, 79] width 19 height 19
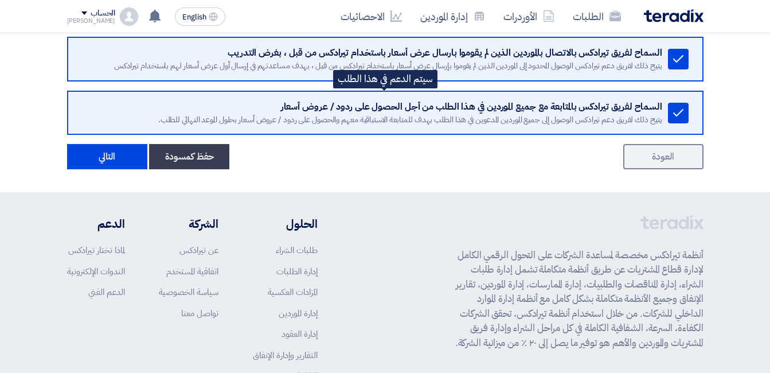
scroll to position [1222, 0]
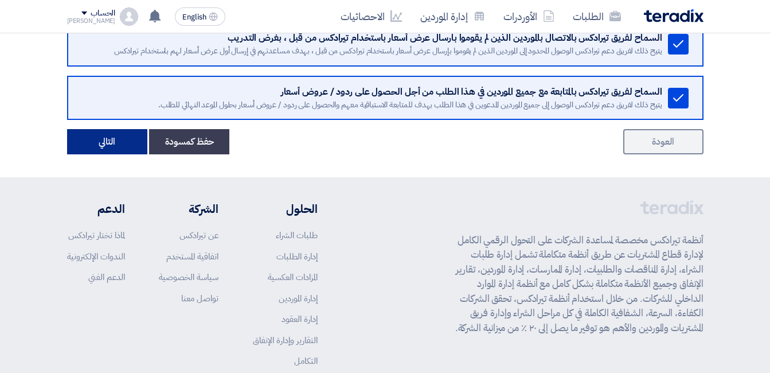
click at [101, 139] on button "التالي" at bounding box center [107, 141] width 80 height 25
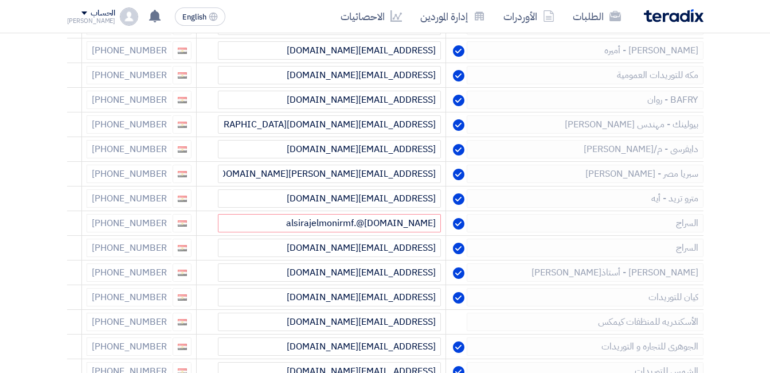
scroll to position [592, 0]
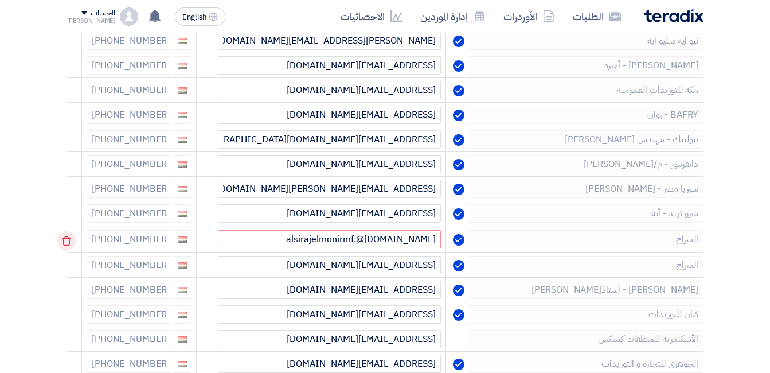
click at [68, 242] on icon at bounding box center [66, 240] width 19 height 19
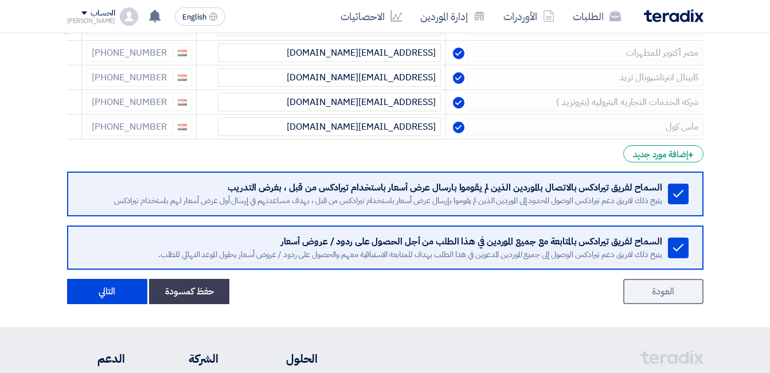
scroll to position [1105, 0]
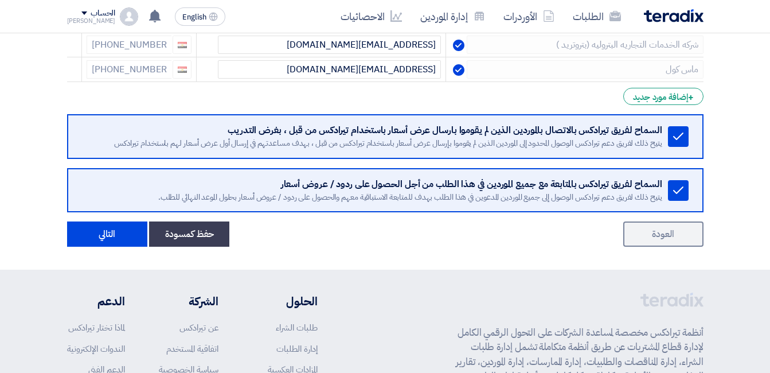
click at [117, 239] on button "التالي" at bounding box center [107, 233] width 80 height 25
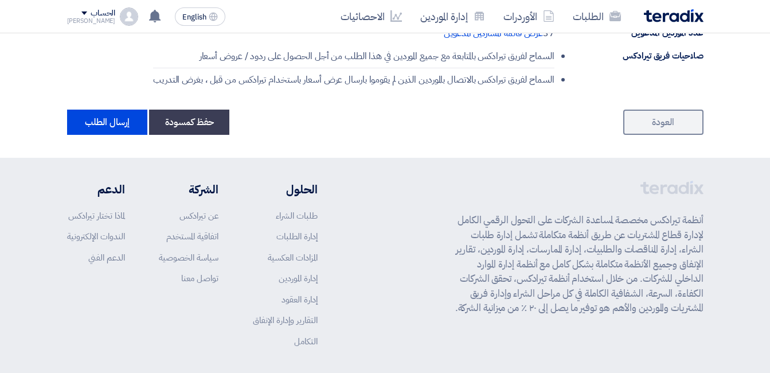
scroll to position [890, 0]
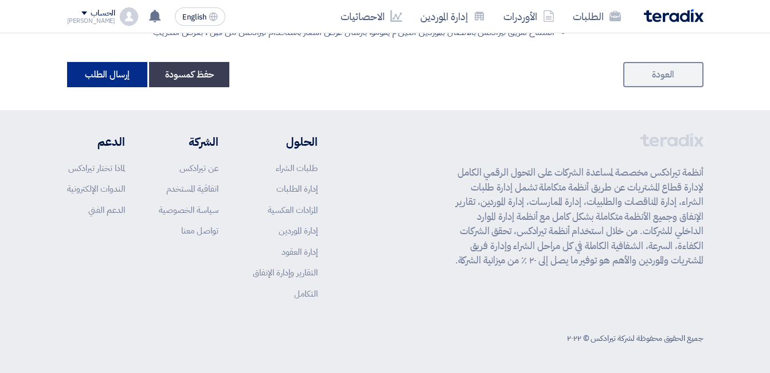
click at [117, 76] on button "إرسال الطلب" at bounding box center [107, 74] width 80 height 25
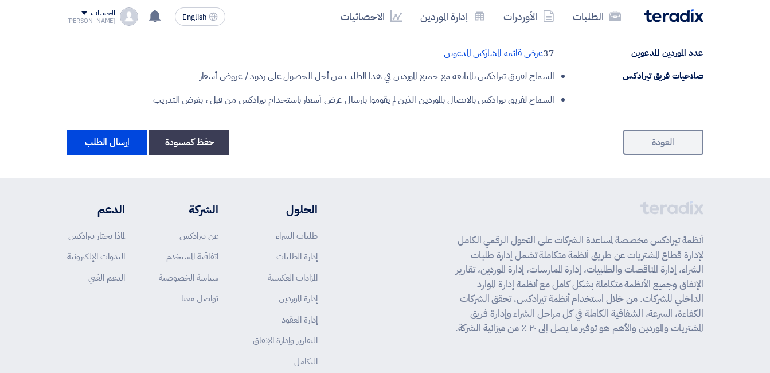
scroll to position [718, 0]
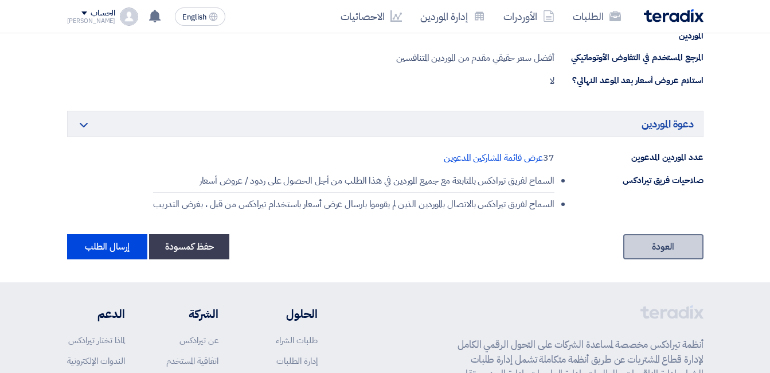
click at [666, 247] on link "العودة" at bounding box center [663, 246] width 80 height 25
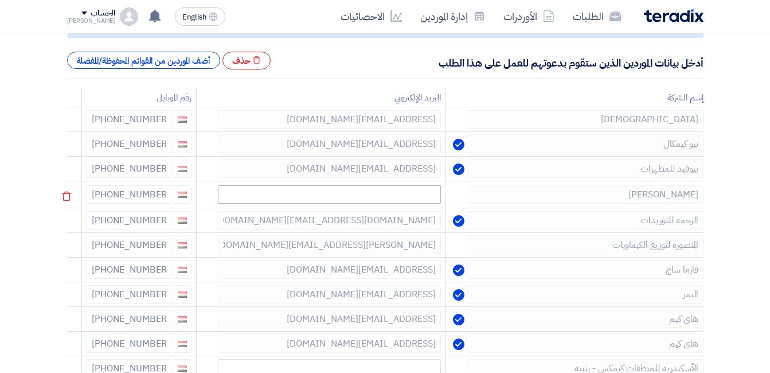
scroll to position [188, 0]
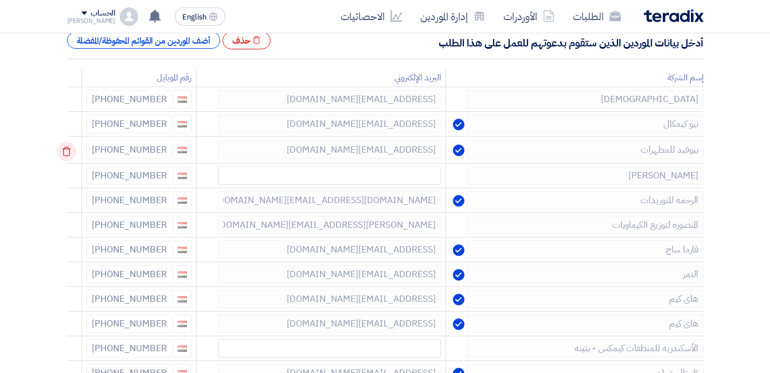
click at [66, 151] on icon at bounding box center [66, 151] width 19 height 19
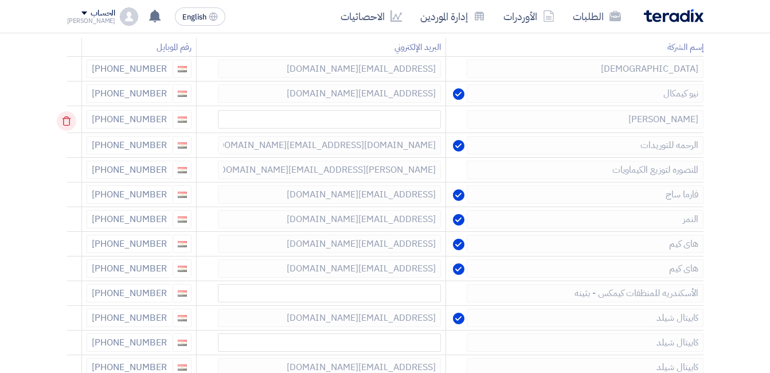
scroll to position [245, 0]
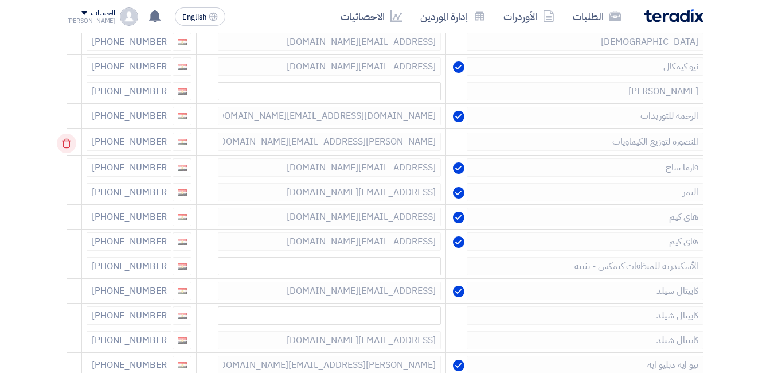
click at [71, 143] on icon at bounding box center [66, 143] width 19 height 19
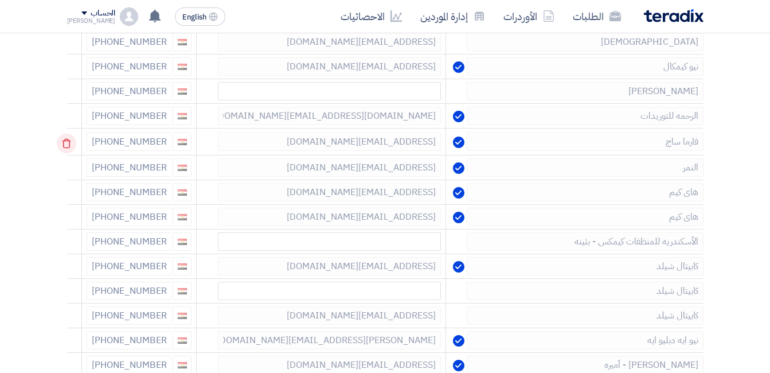
click at [68, 141] on use at bounding box center [66, 144] width 9 height 10
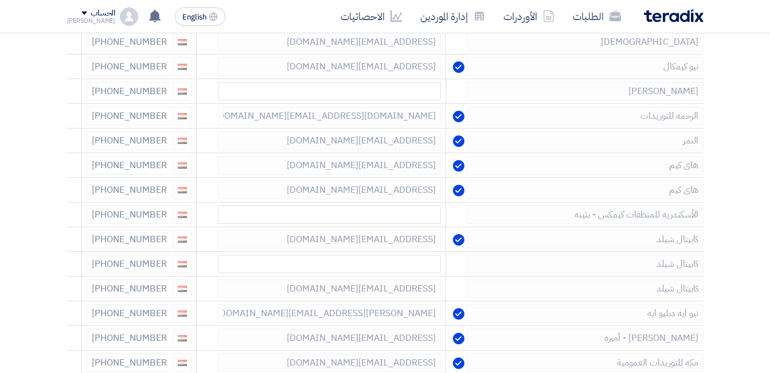
click at [0, 0] on use at bounding box center [0, 0] width 0 height 0
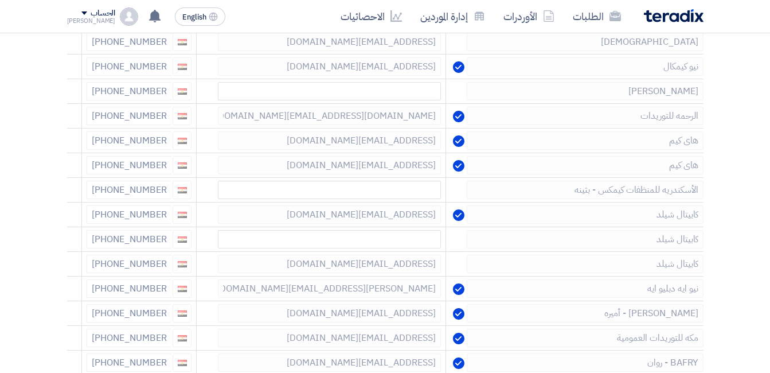
click at [0, 0] on use at bounding box center [0, 0] width 0 height 0
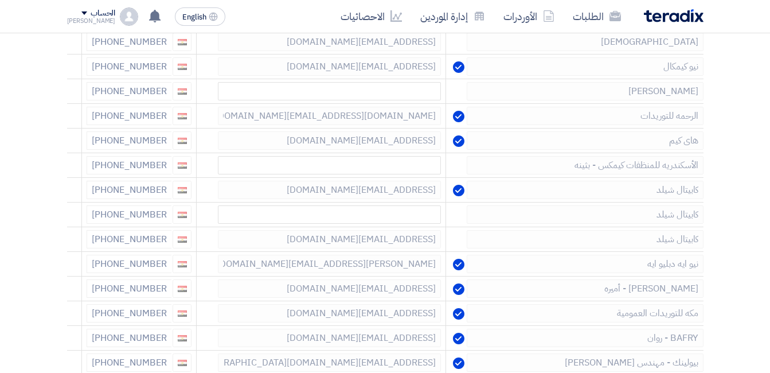
click at [0, 0] on use at bounding box center [0, 0] width 0 height 0
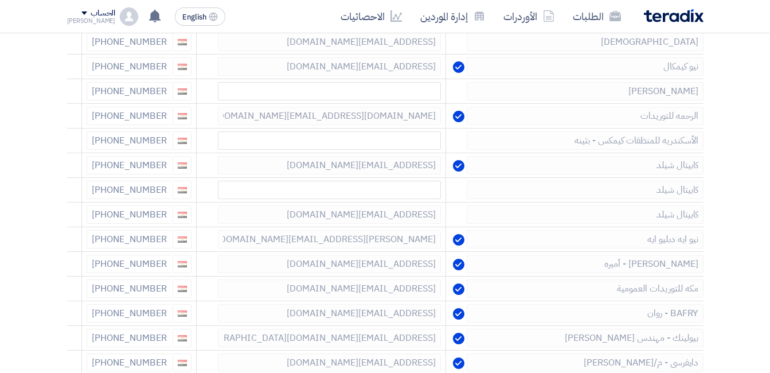
click at [0, 0] on use at bounding box center [0, 0] width 0 height 0
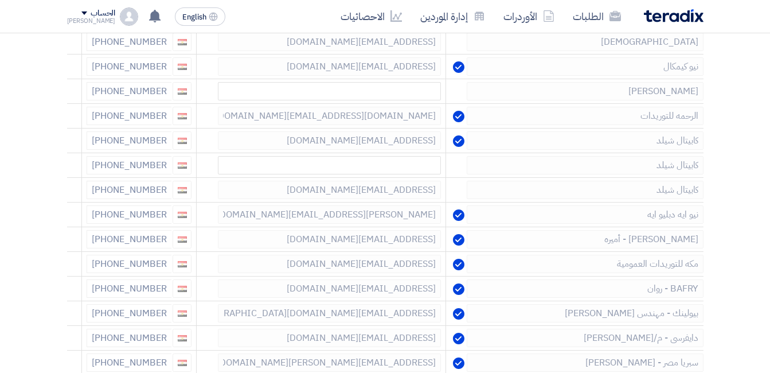
click at [0, 0] on use at bounding box center [0, 0] width 0 height 0
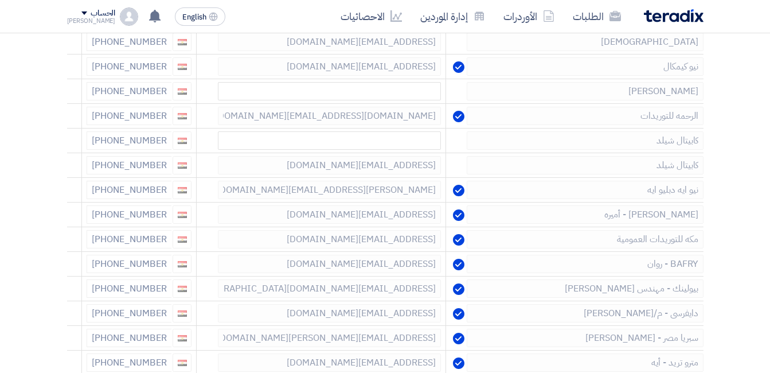
click at [0, 0] on use at bounding box center [0, 0] width 0 height 0
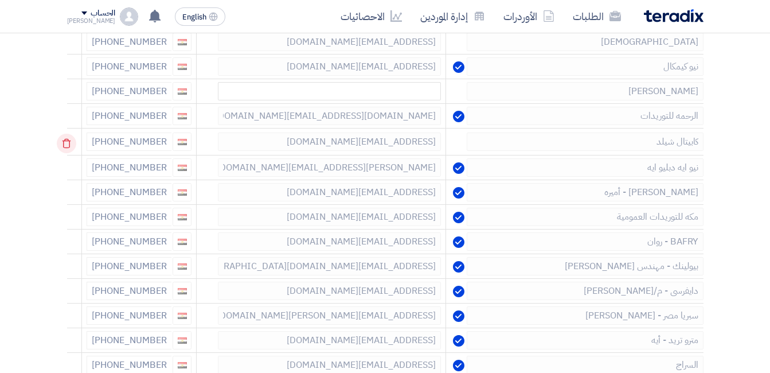
click at [68, 141] on td at bounding box center [74, 141] width 15 height 27
click at [68, 141] on use at bounding box center [66, 144] width 9 height 10
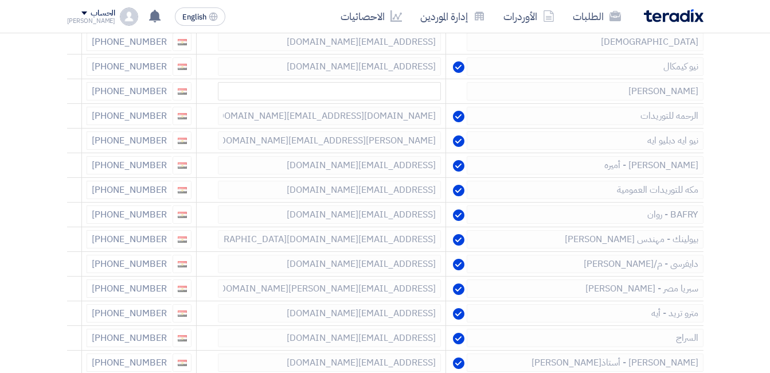
click at [0, 0] on use at bounding box center [0, 0] width 0 height 0
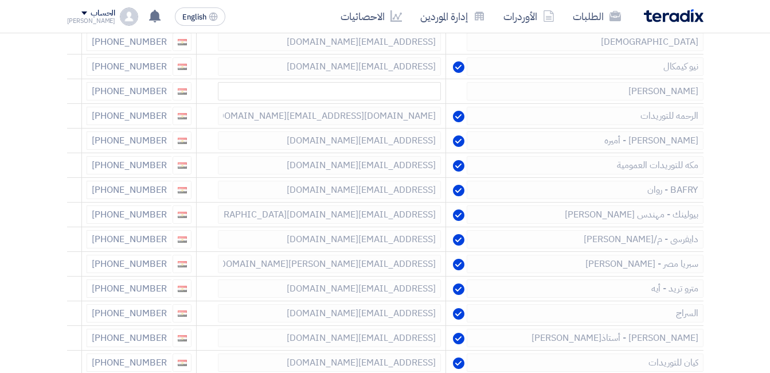
click at [0, 0] on use at bounding box center [0, 0] width 0 height 0
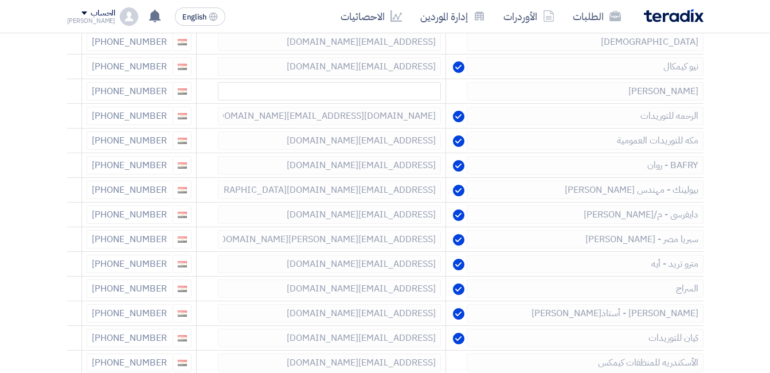
click at [0, 0] on use at bounding box center [0, 0] width 0 height 0
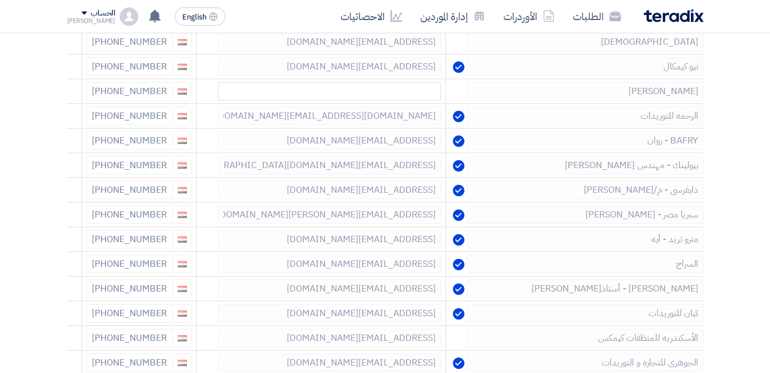
click at [0, 0] on use at bounding box center [0, 0] width 0 height 0
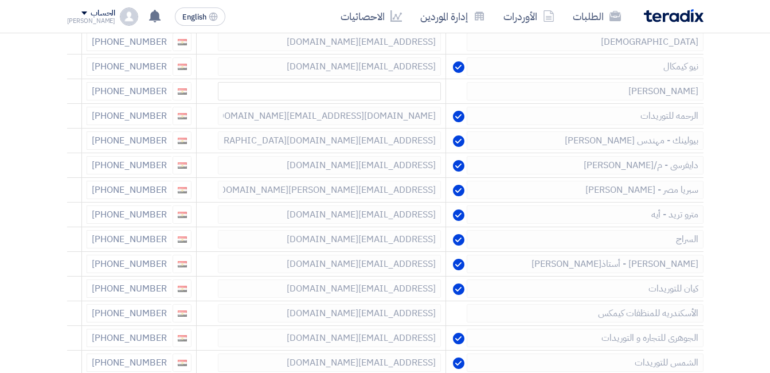
click at [0, 0] on use at bounding box center [0, 0] width 0 height 0
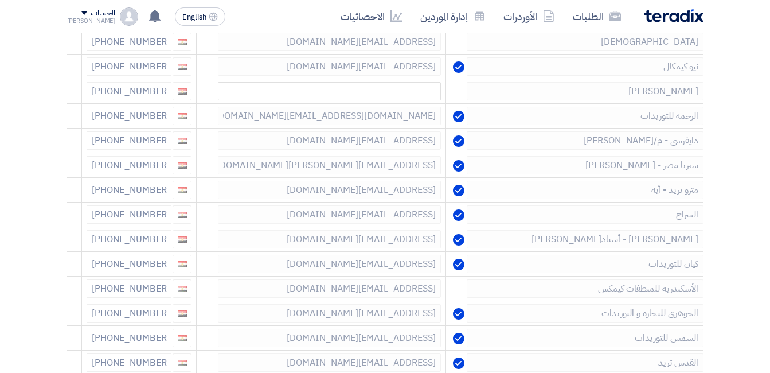
click at [0, 0] on use at bounding box center [0, 0] width 0 height 0
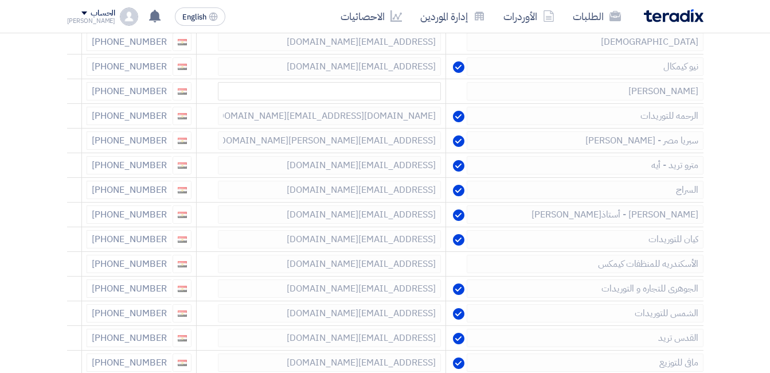
click at [0, 0] on use at bounding box center [0, 0] width 0 height 0
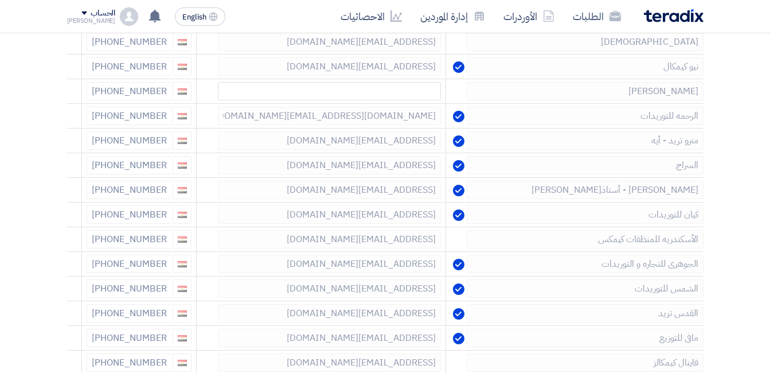
click at [0, 0] on use at bounding box center [0, 0] width 0 height 0
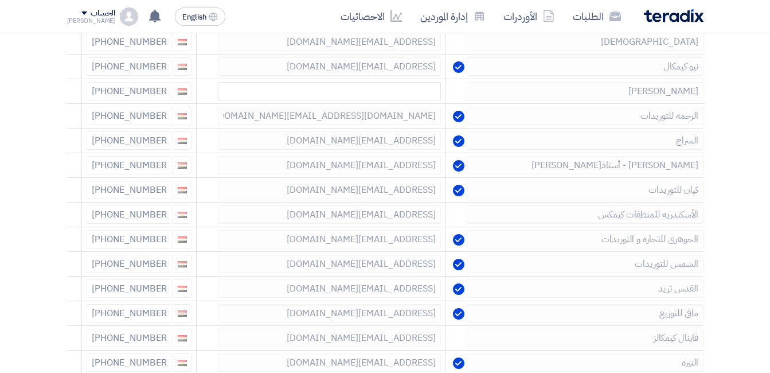
click at [0, 0] on use at bounding box center [0, 0] width 0 height 0
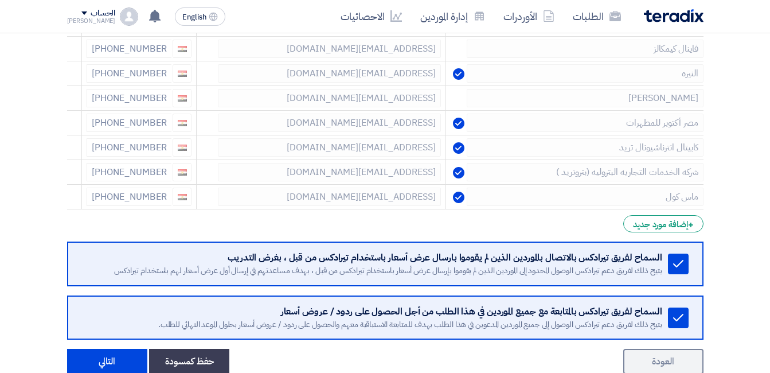
scroll to position [647, 0]
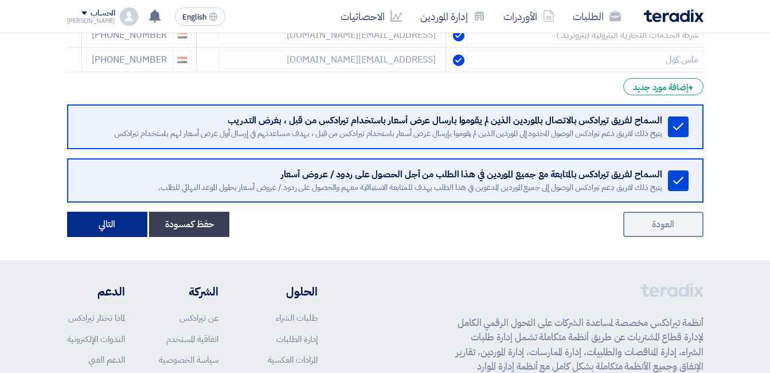
click at [105, 224] on button "التالي" at bounding box center [107, 224] width 80 height 25
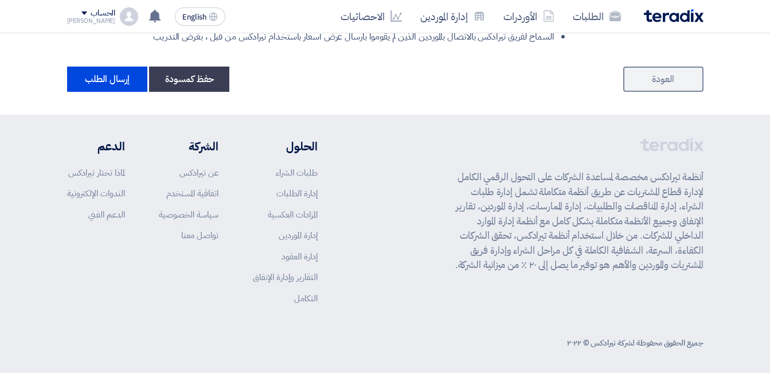
scroll to position [890, 0]
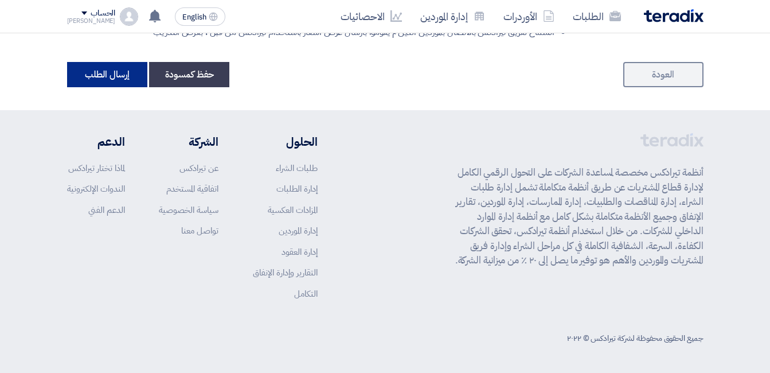
click at [95, 75] on button "إرسال الطلب" at bounding box center [107, 74] width 80 height 25
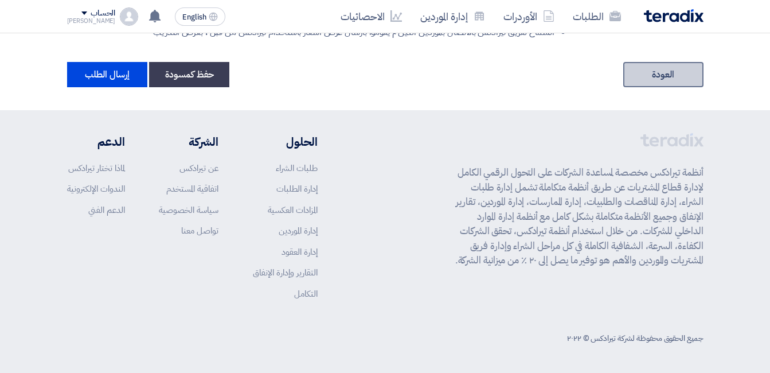
click at [644, 74] on link "العودة" at bounding box center [663, 74] width 80 height 25
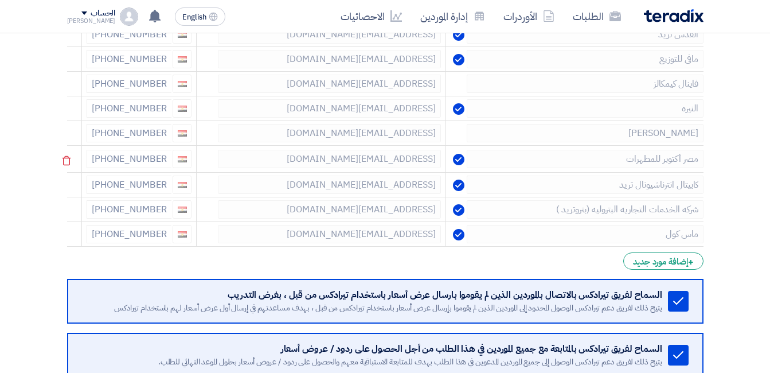
scroll to position [417, 0]
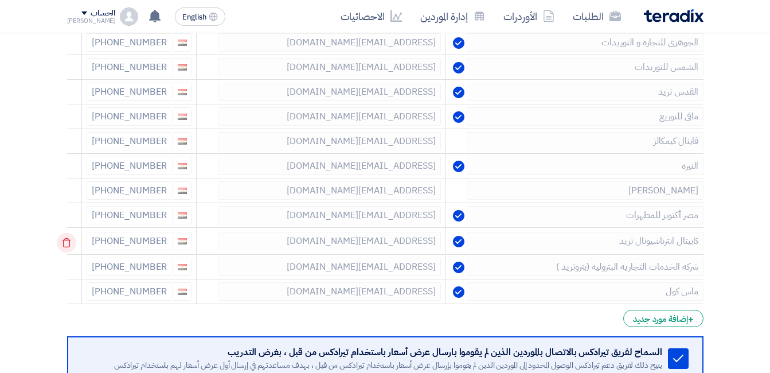
click at [68, 240] on icon at bounding box center [66, 242] width 19 height 19
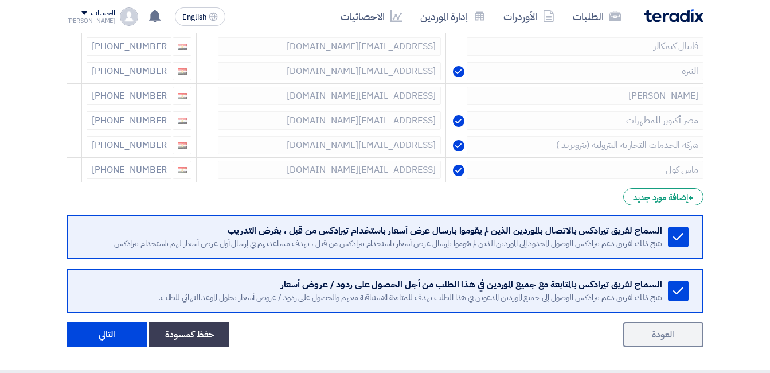
scroll to position [532, 0]
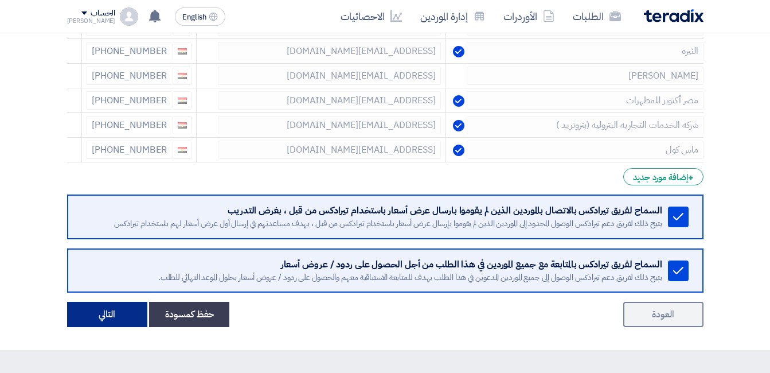
click at [89, 312] on button "التالي" at bounding box center [107, 314] width 80 height 25
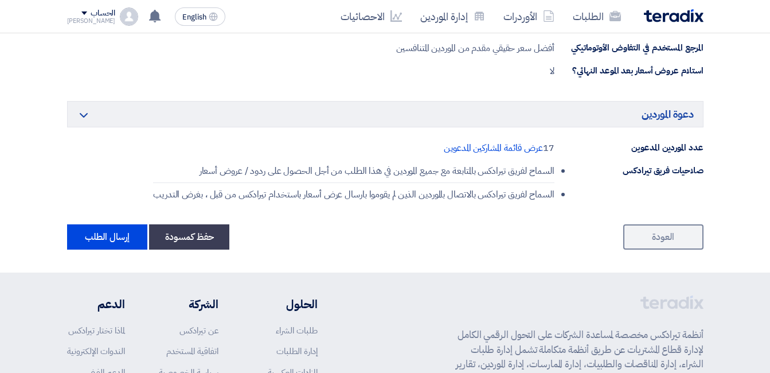
scroll to position [803, 0]
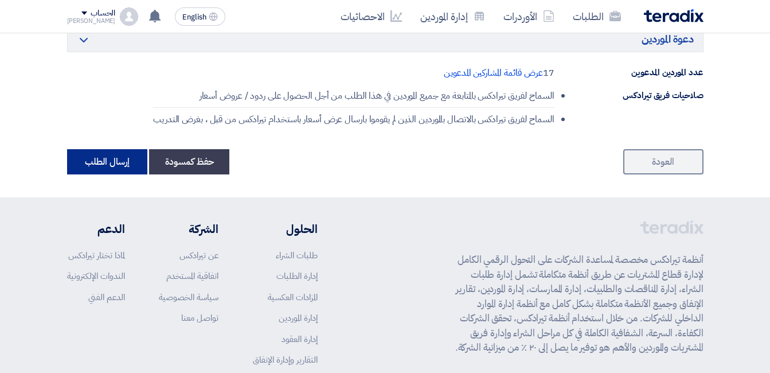
click at [131, 163] on button "إرسال الطلب" at bounding box center [107, 161] width 80 height 25
click at [118, 165] on button "إرسال الطلب" at bounding box center [107, 161] width 80 height 25
